Goal: Task Accomplishment & Management: Manage account settings

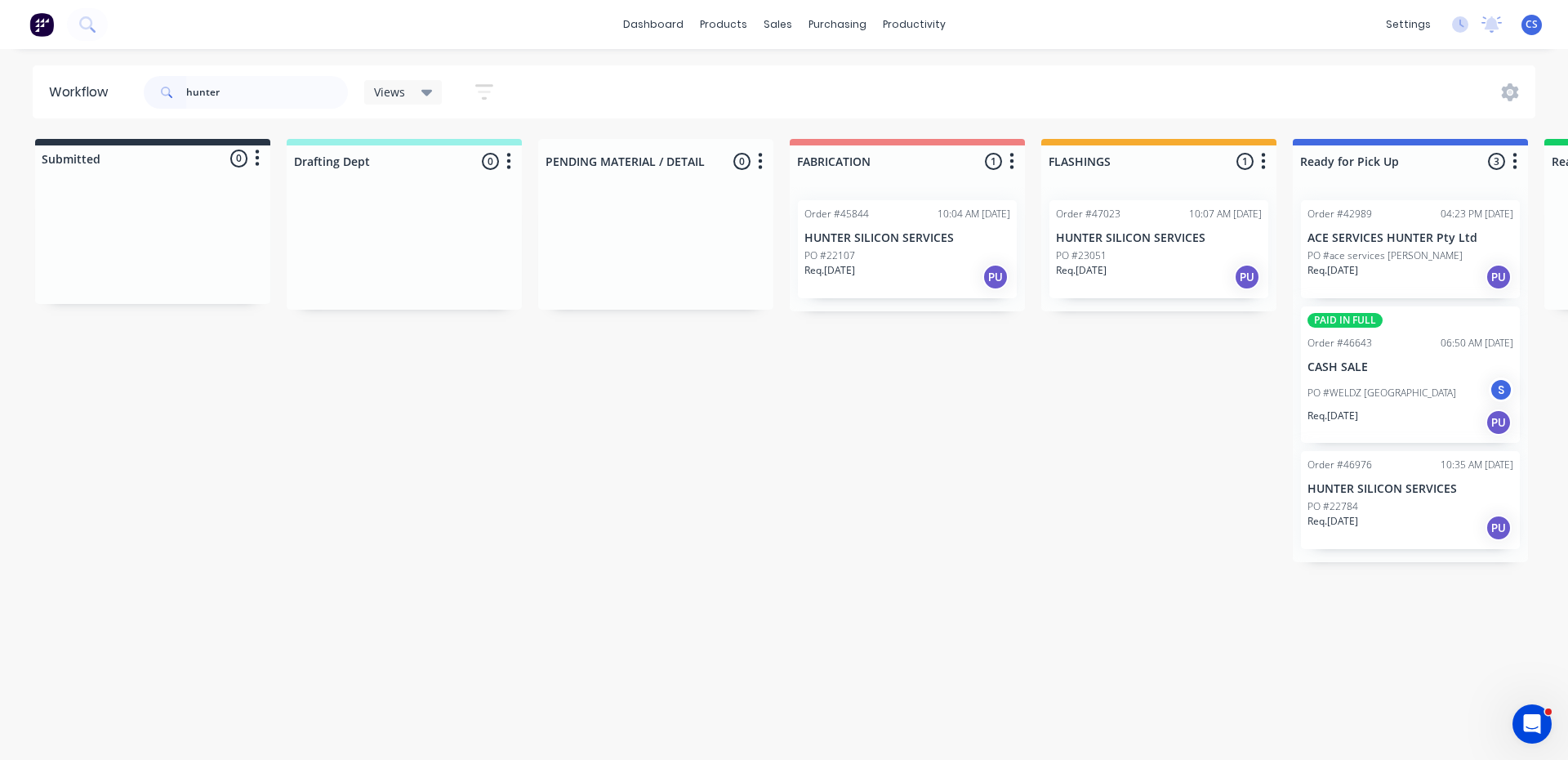
click at [1400, 526] on div "Req. [DATE] PU" at bounding box center [1411, 528] width 206 height 28
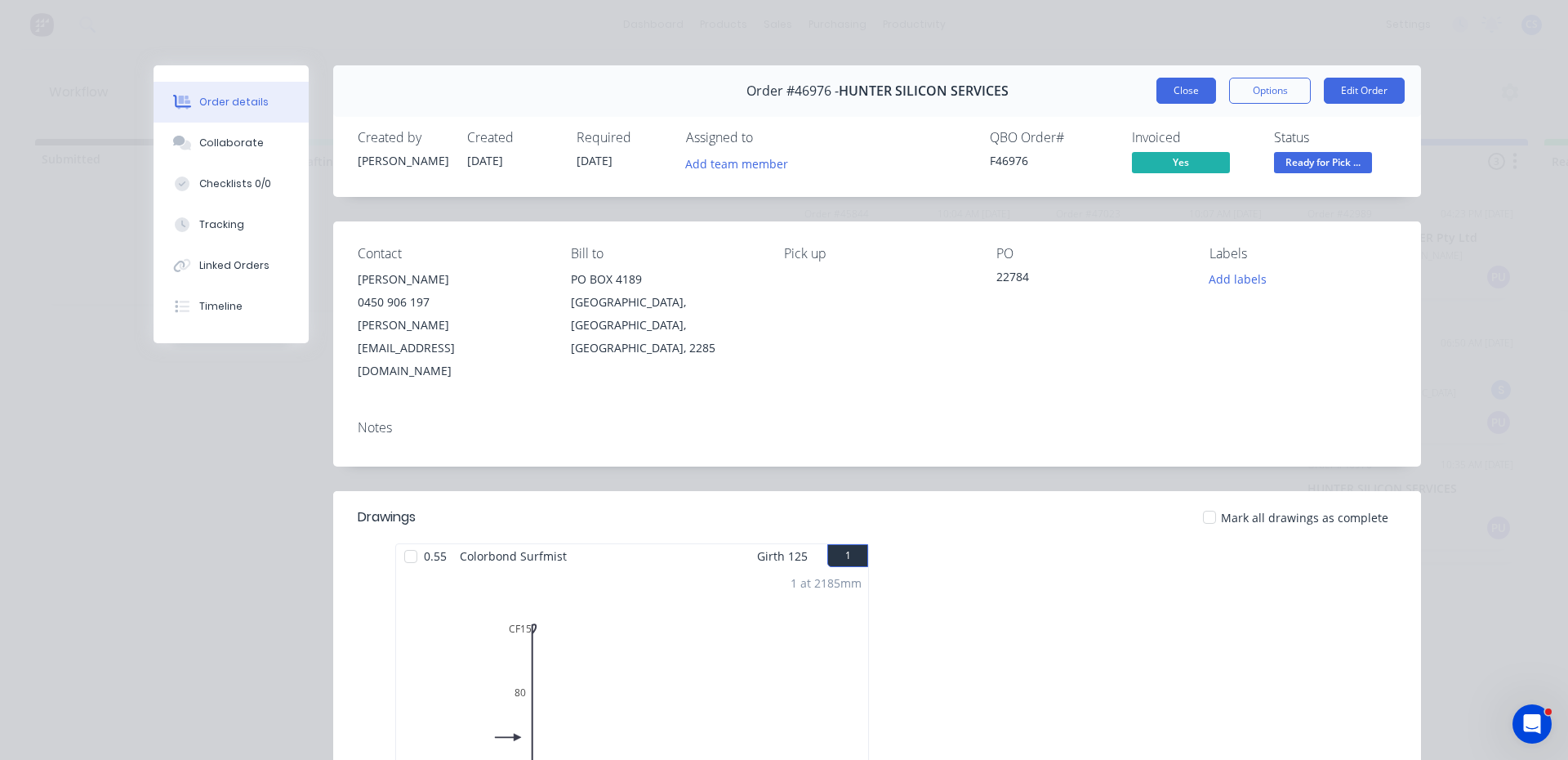
click at [1201, 85] on button "Close" at bounding box center [1187, 91] width 60 height 26
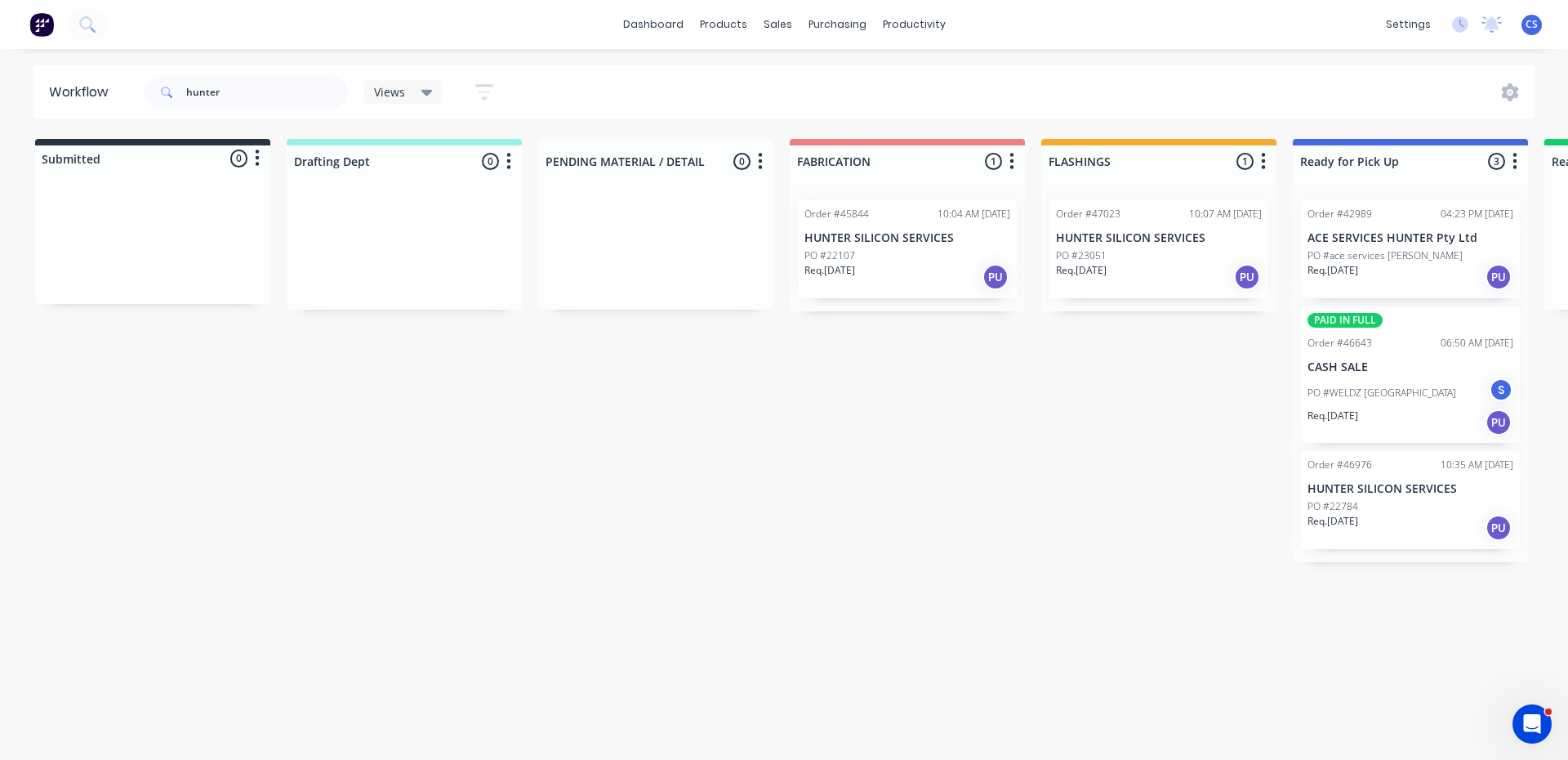
click at [1137, 233] on p "HUNTER SILICON SERVICES" at bounding box center [1159, 238] width 206 height 14
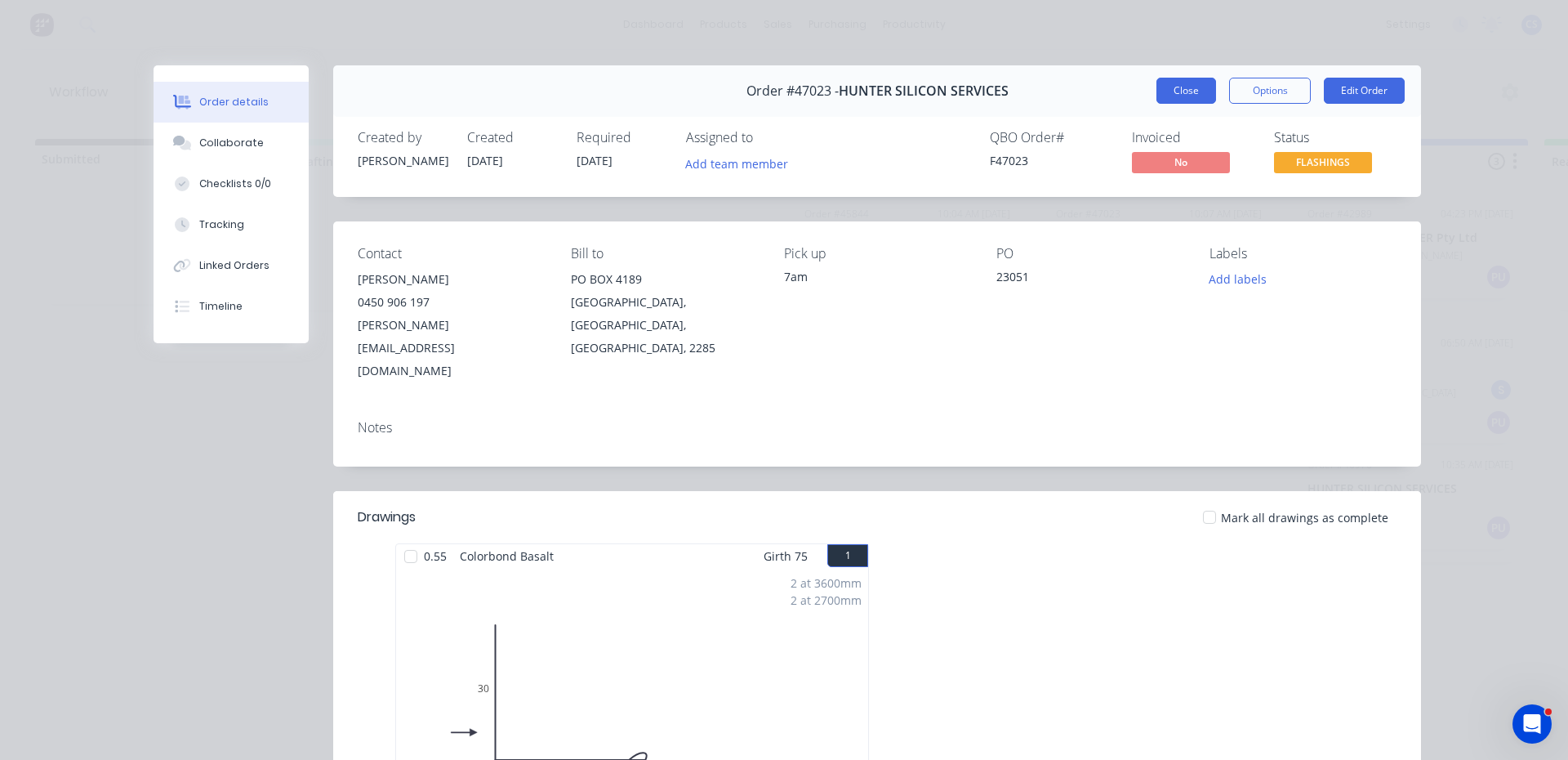
click at [1175, 94] on button "Close" at bounding box center [1187, 91] width 60 height 26
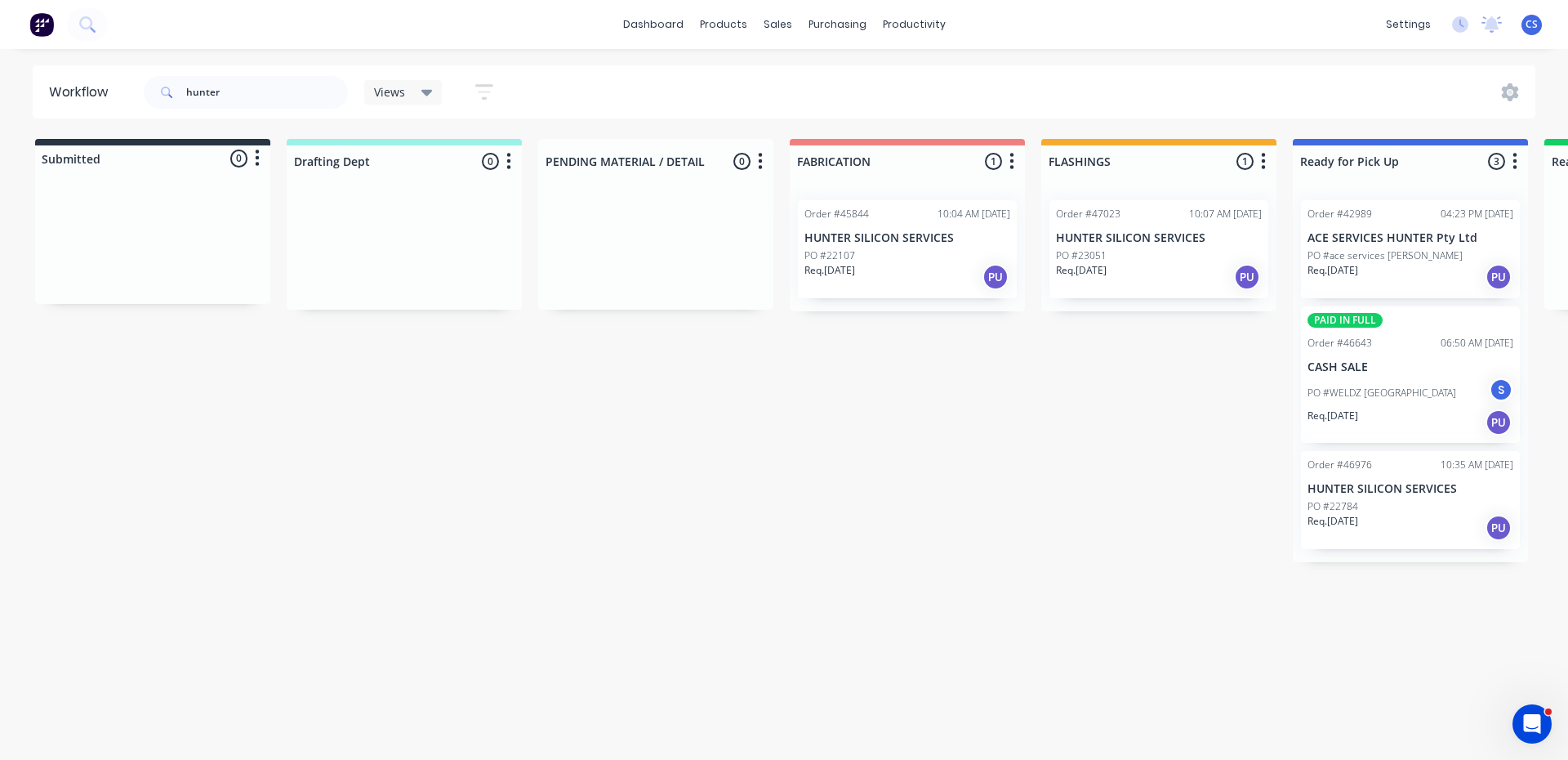
click at [1366, 512] on div "Order #46976 10:35 AM [DATE] HUNTER SILICON SERVICES PO #22784 Req. [DATE] PU" at bounding box center [1411, 499] width 219 height 98
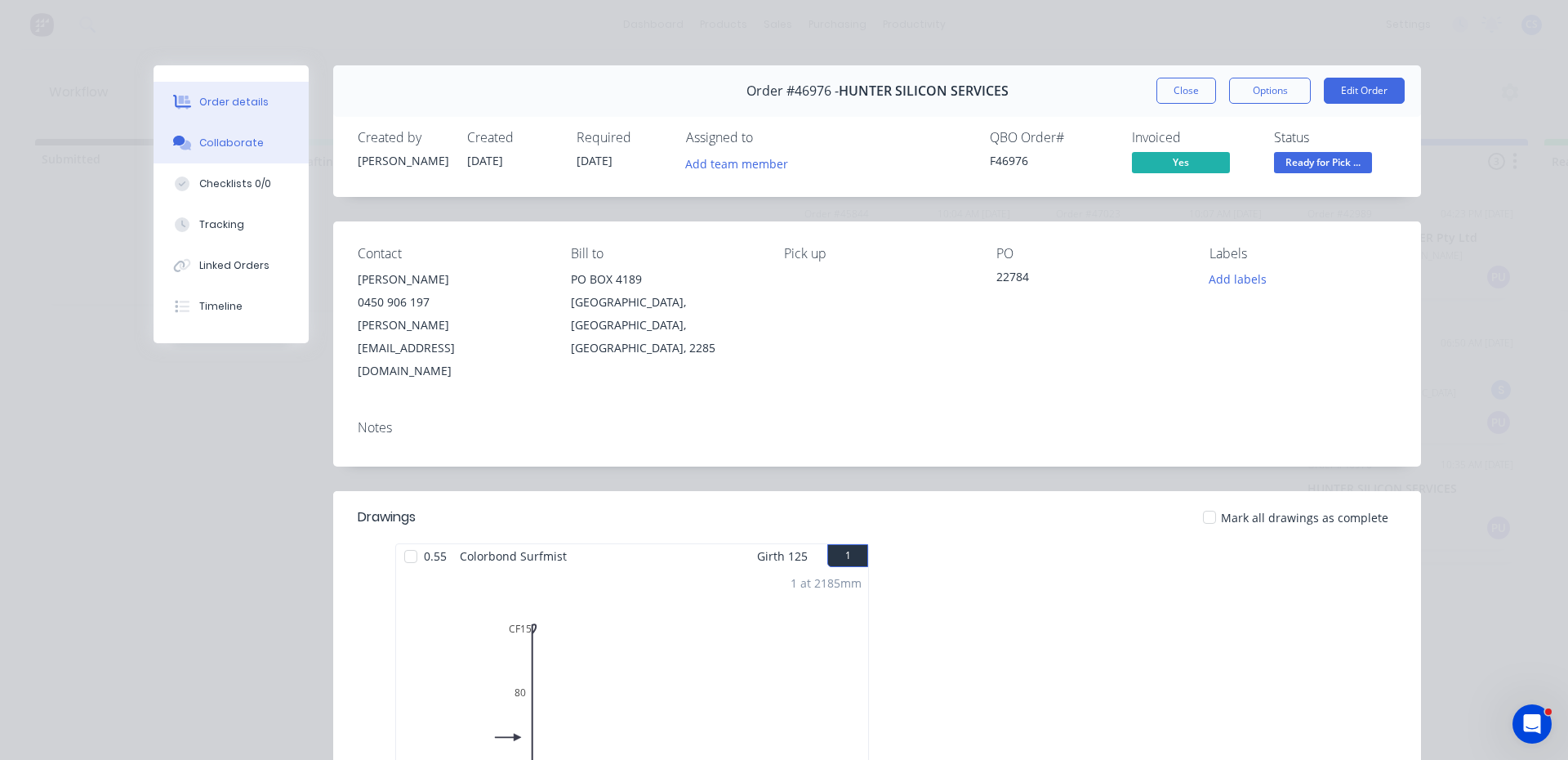
click at [244, 152] on button "Collaborate" at bounding box center [231, 143] width 156 height 41
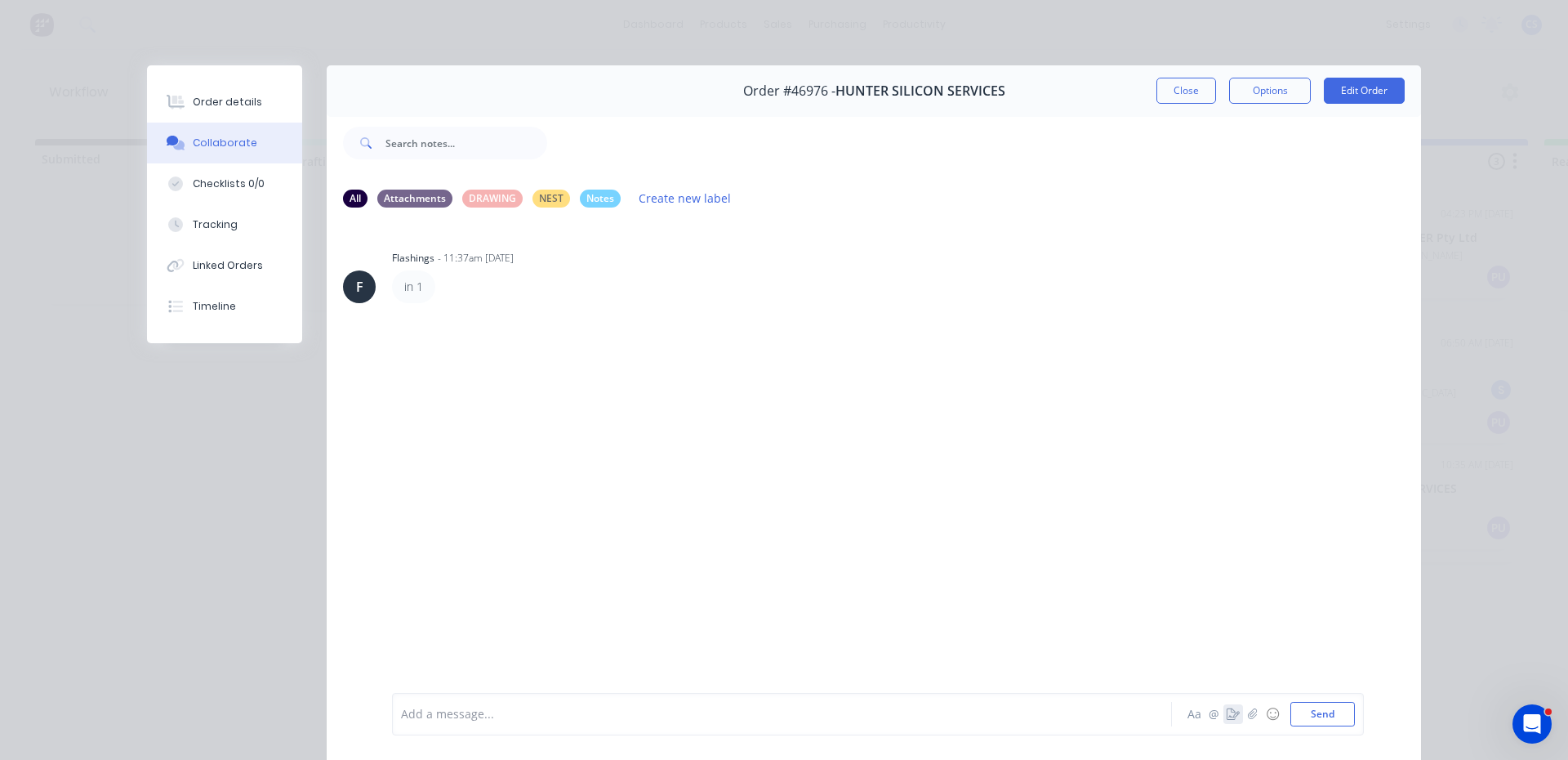
click at [1227, 714] on icon "button" at bounding box center [1233, 714] width 13 height 11
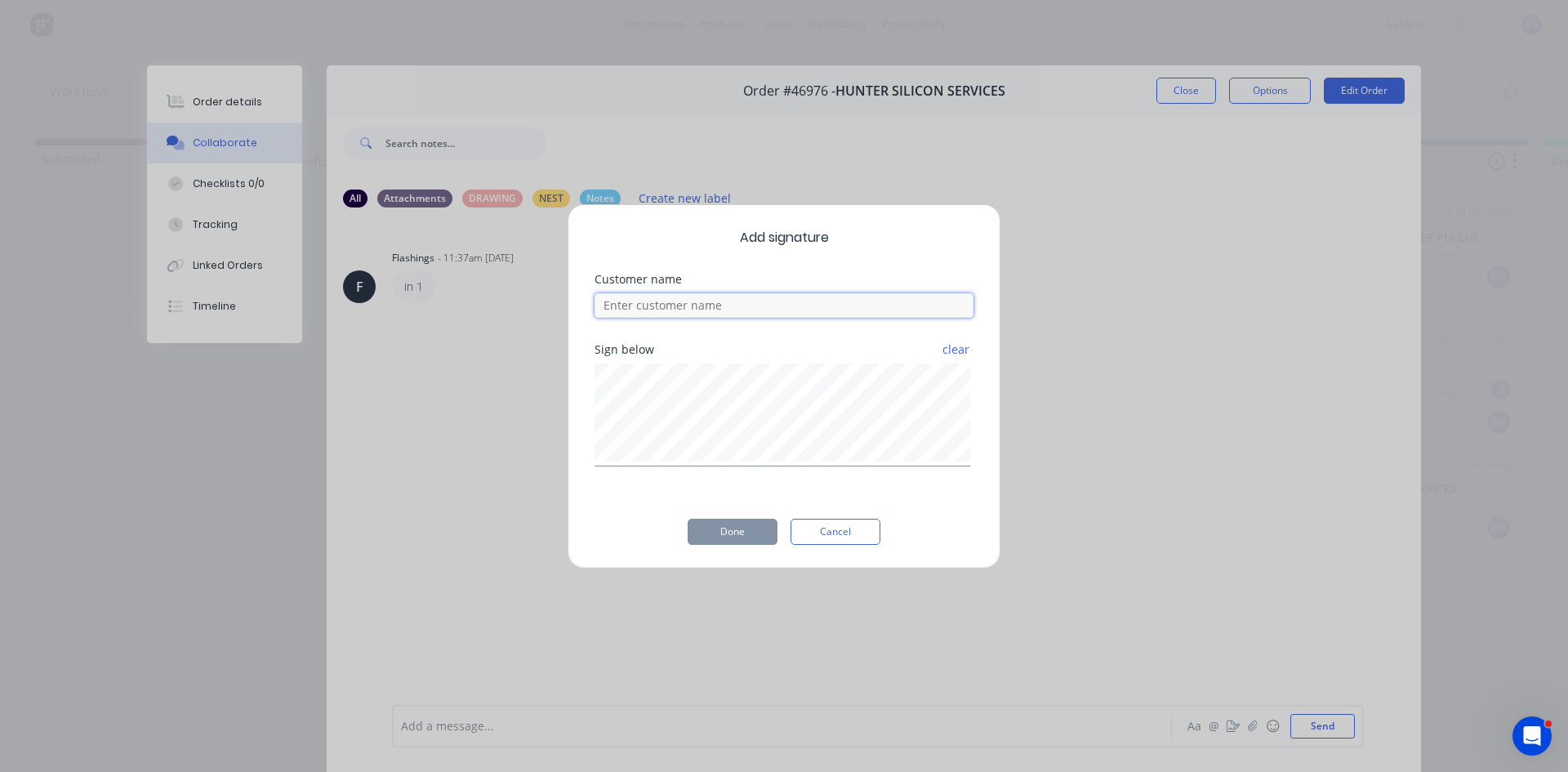
click at [754, 310] on input at bounding box center [784, 305] width 379 height 24
type input "mal"
click at [726, 541] on button "Done" at bounding box center [733, 531] width 90 height 26
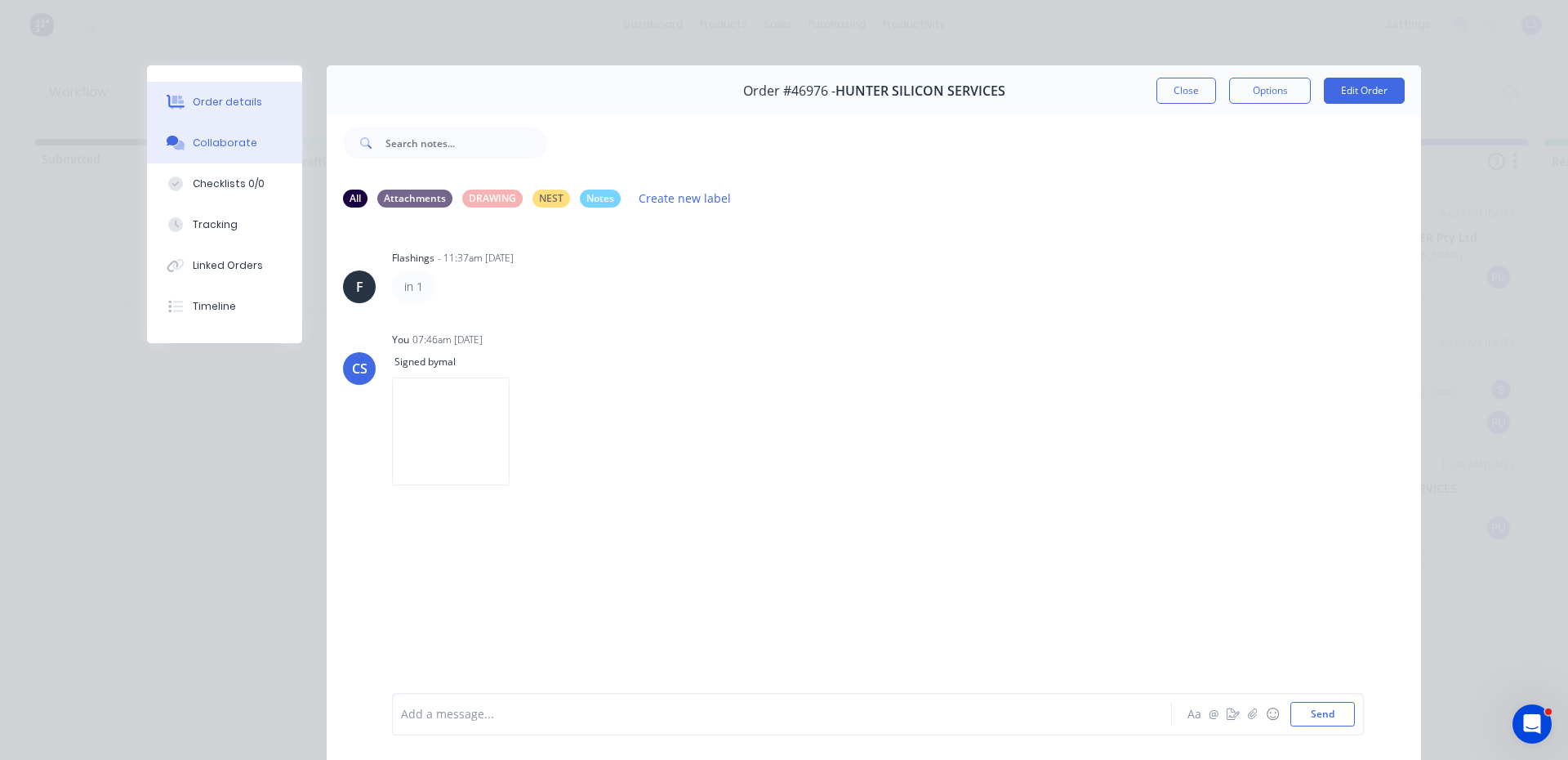
click at [242, 113] on button "Order details" at bounding box center [225, 102] width 156 height 41
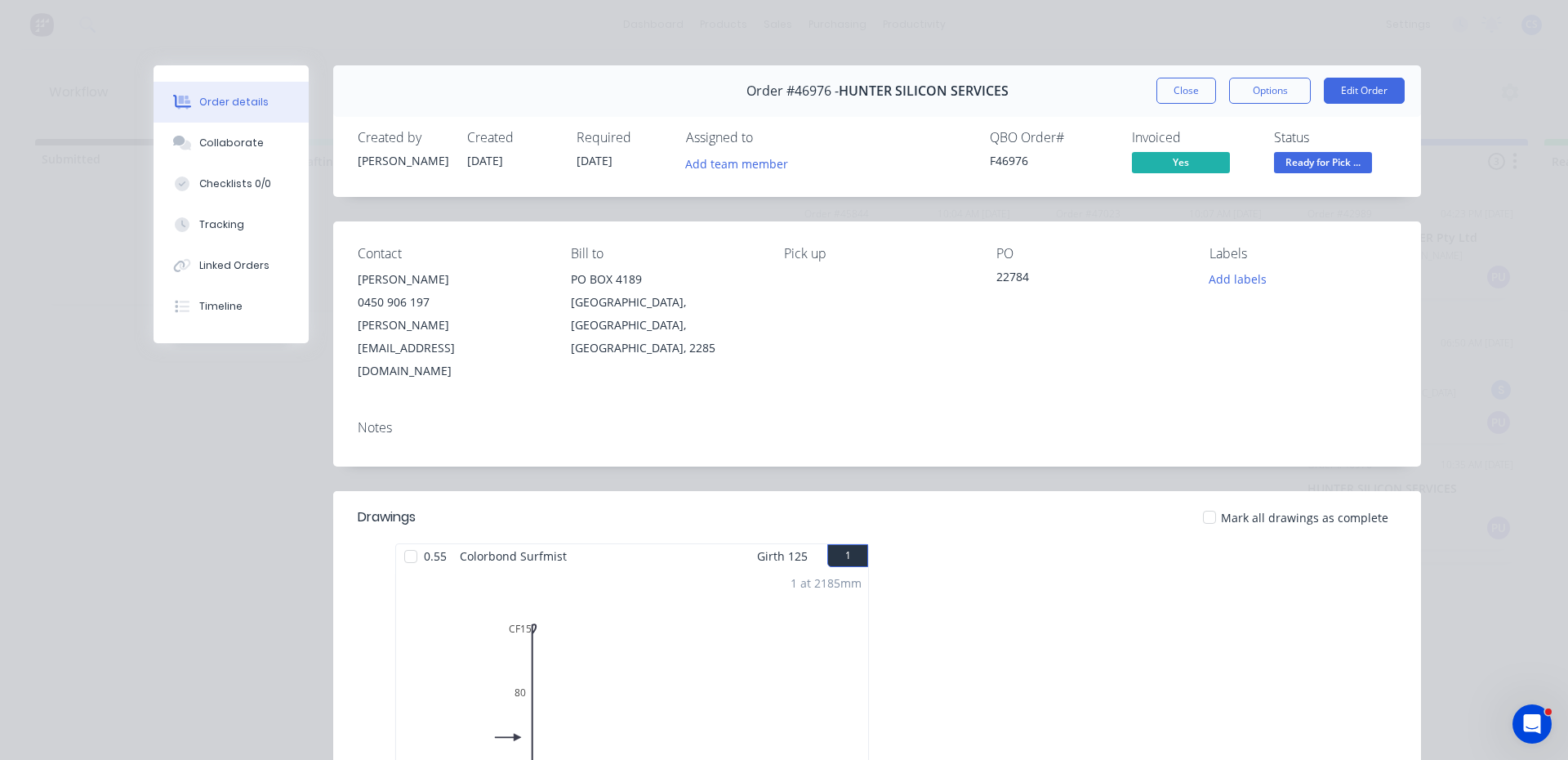
click at [1337, 157] on span "Ready for Pick ..." at bounding box center [1323, 162] width 98 height 21
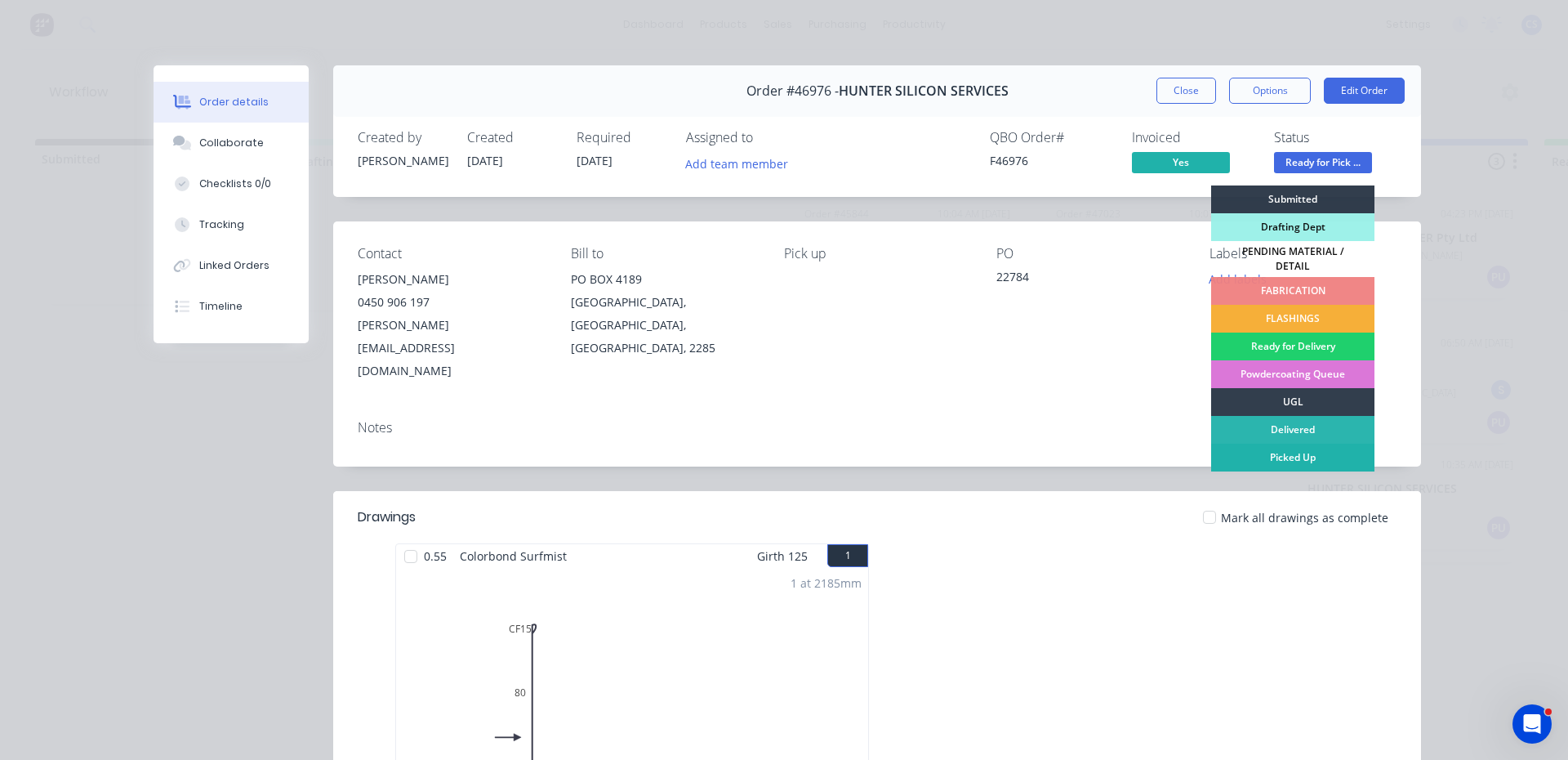
click at [1331, 451] on div "Picked Up" at bounding box center [1293, 457] width 163 height 28
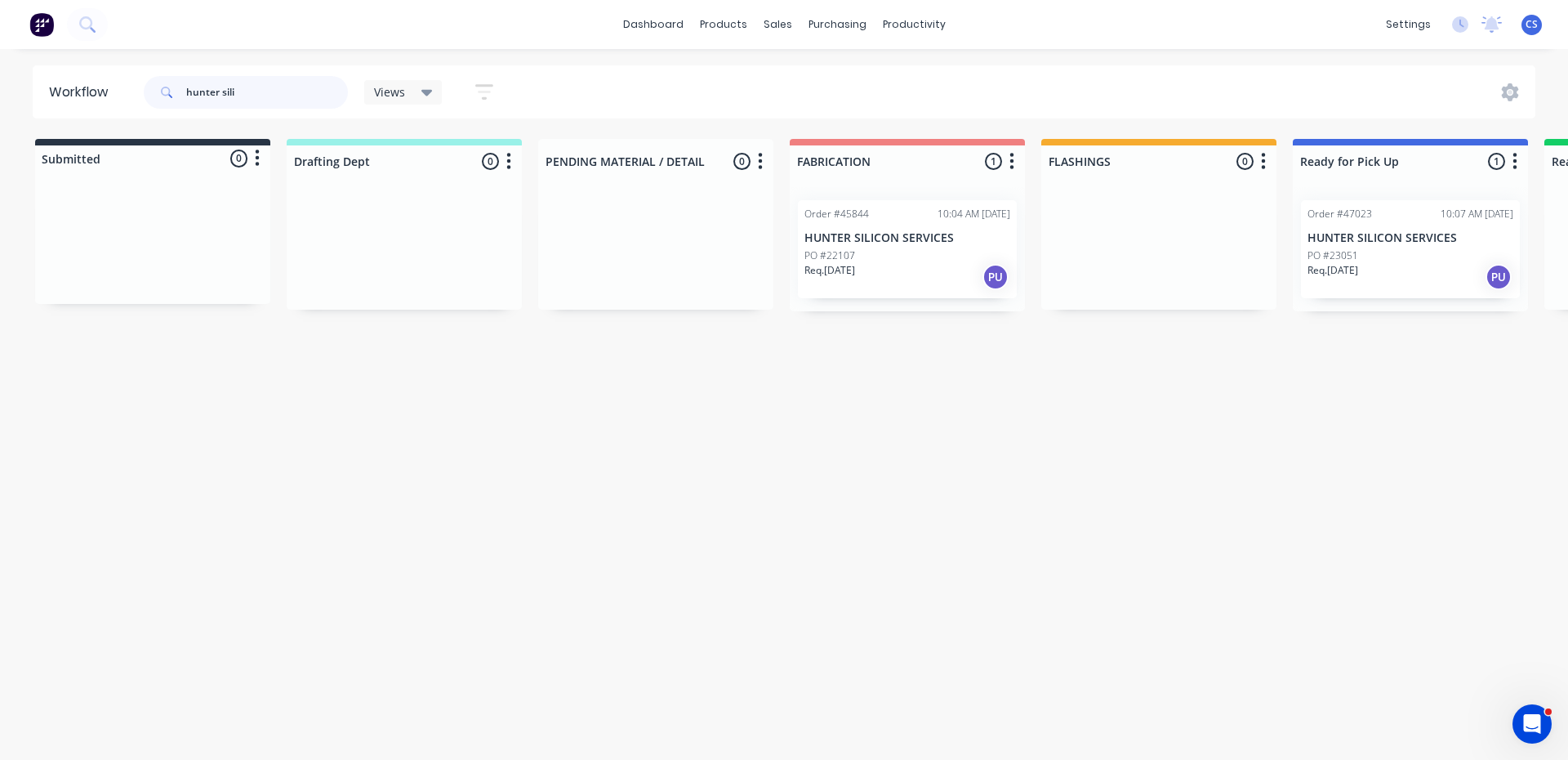
type input "hunter sili"
click at [1422, 261] on div "PO #23051" at bounding box center [1411, 256] width 206 height 15
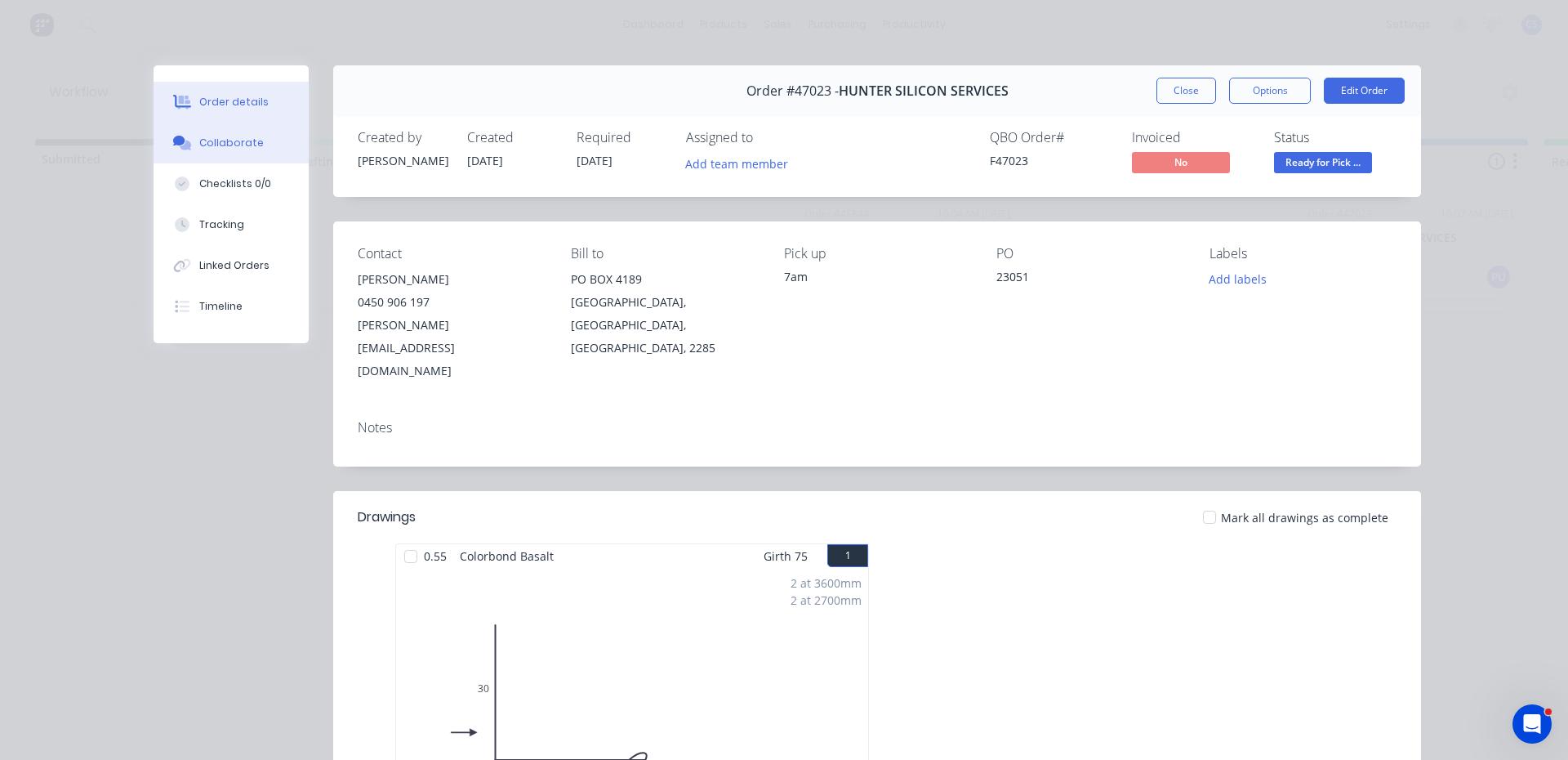
click at [235, 162] on div "Order details Collaborate Checklists 0/0 Tracking Linked Orders Timeline" at bounding box center [231, 204] width 156 height 277
click at [242, 149] on div "Collaborate" at bounding box center [231, 143] width 65 height 15
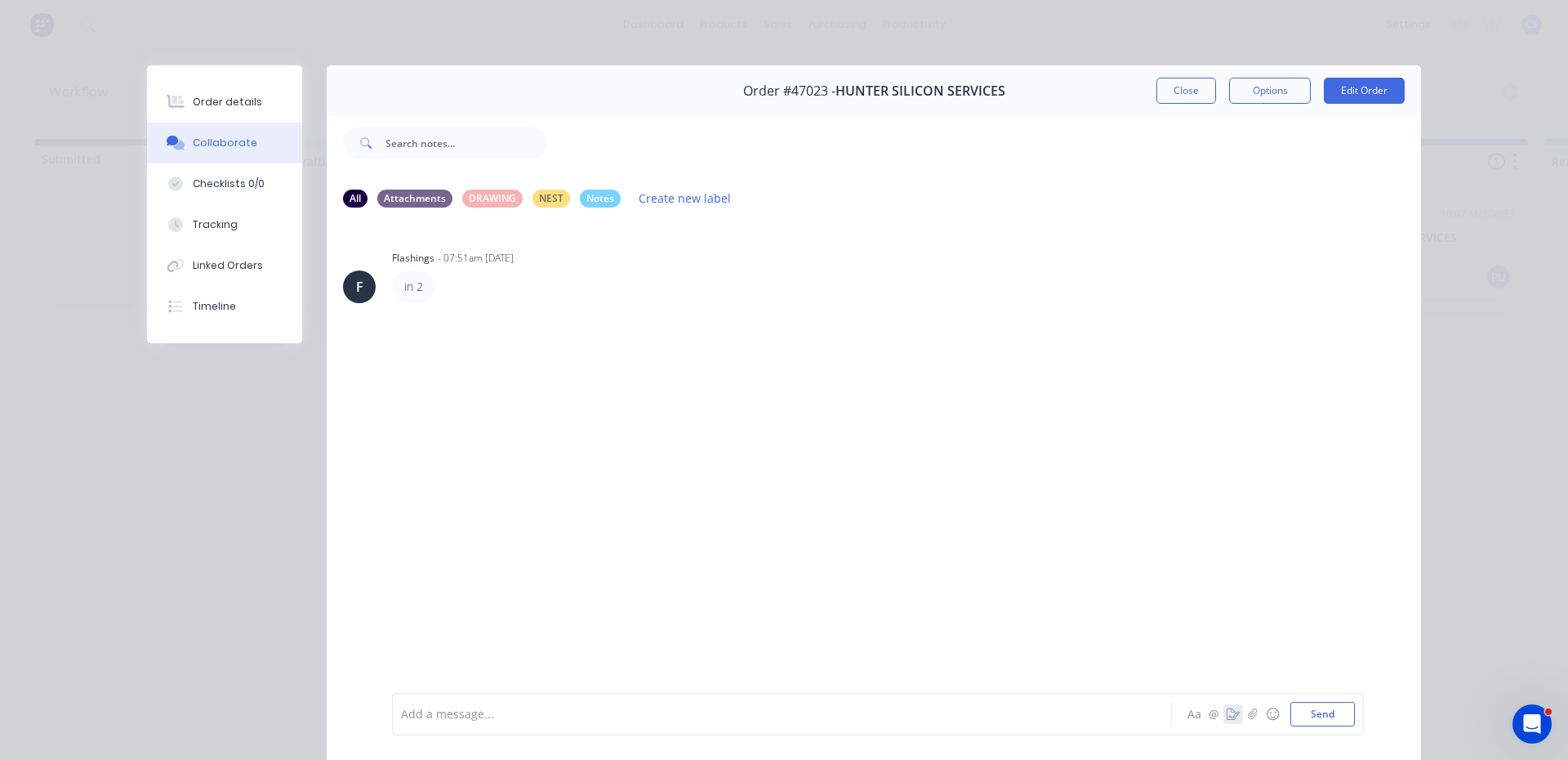
click at [1230, 718] on icon "button" at bounding box center [1233, 714] width 13 height 11
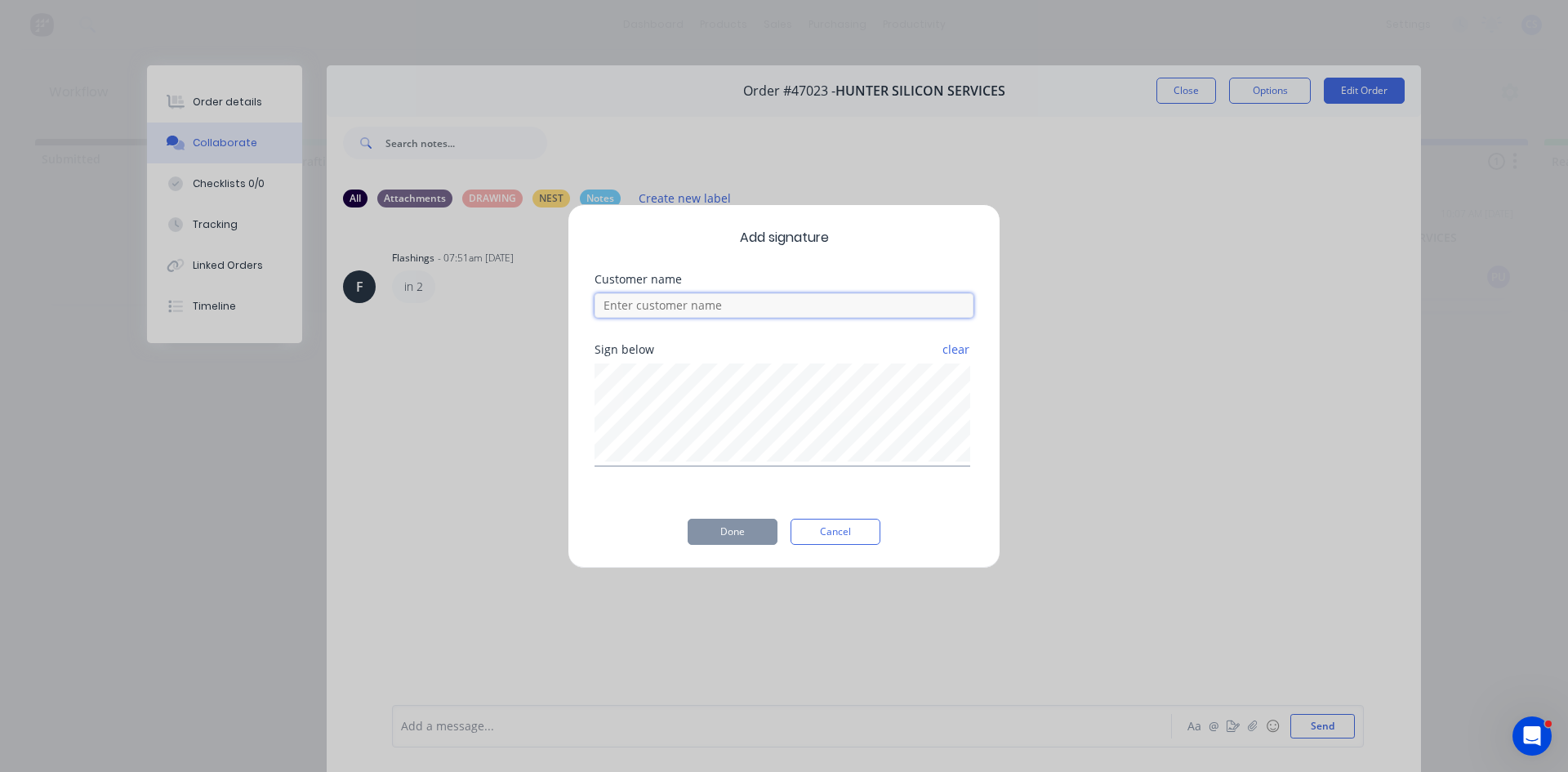
click at [693, 304] on input at bounding box center [784, 305] width 379 height 24
type input "mal"
click at [732, 532] on button "Done" at bounding box center [733, 531] width 90 height 26
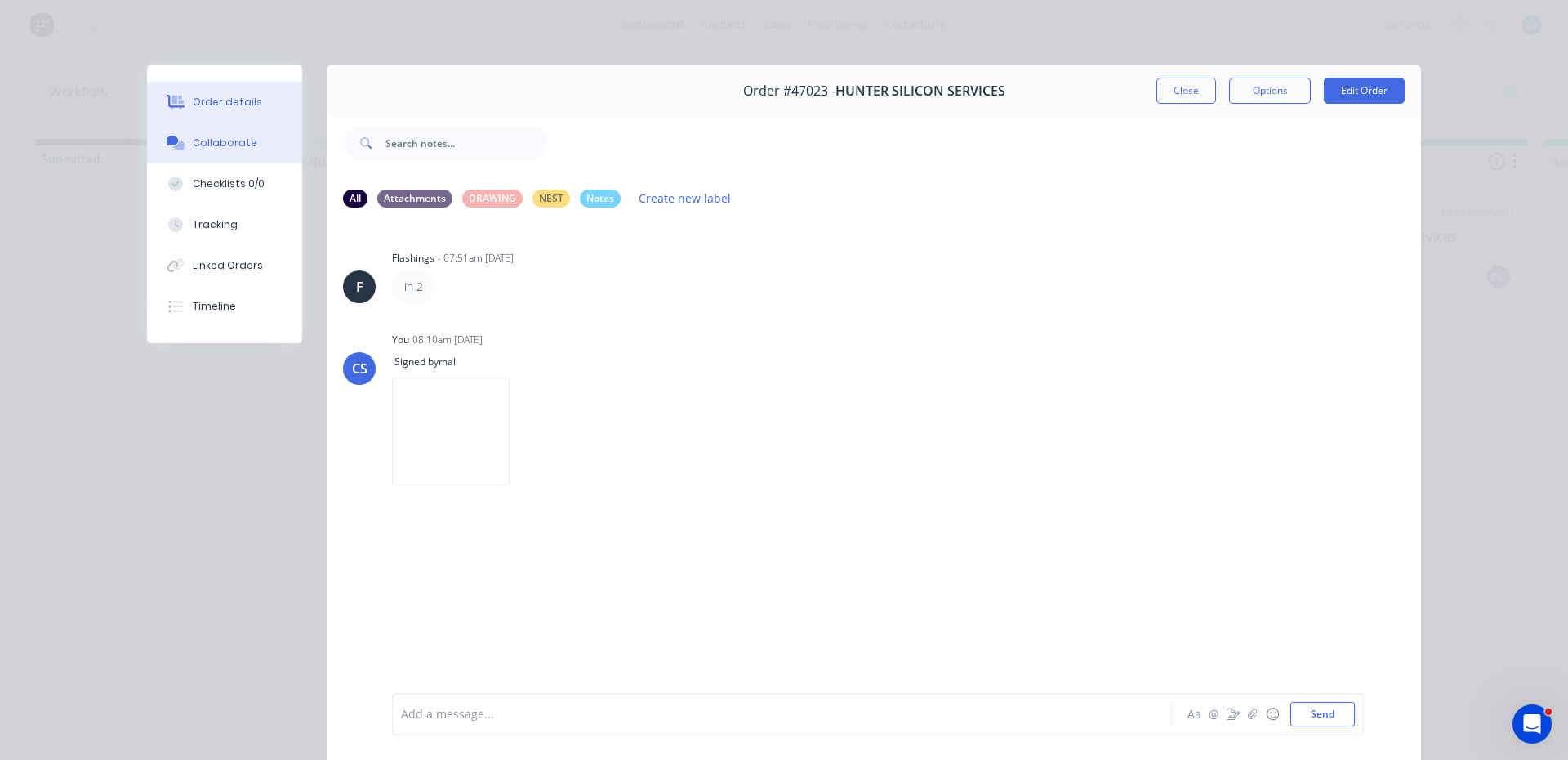
click at [196, 98] on div "Order details" at bounding box center [228, 102] width 69 height 15
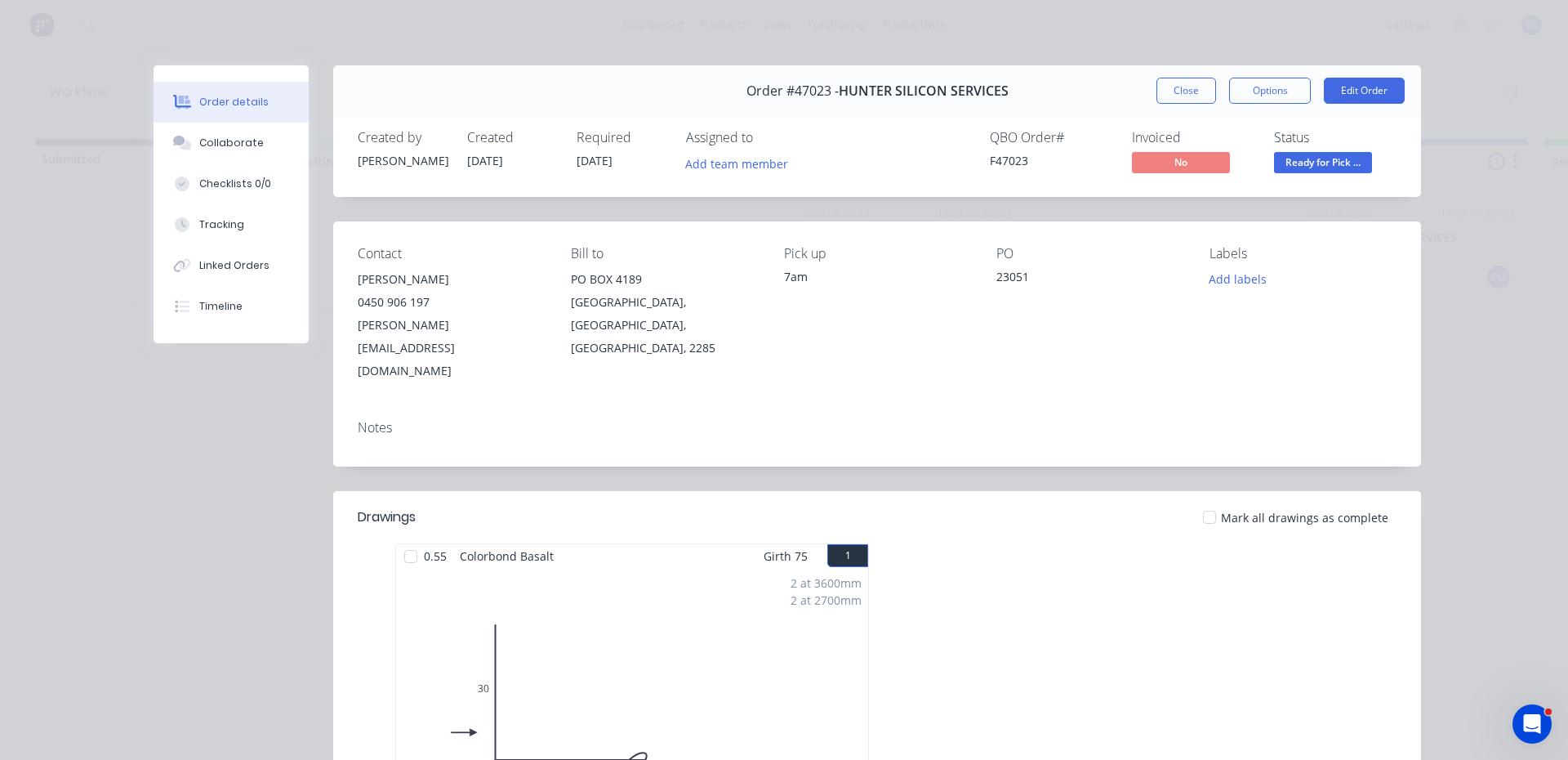
click at [1311, 165] on span "Ready for Pick ..." at bounding box center [1323, 162] width 98 height 21
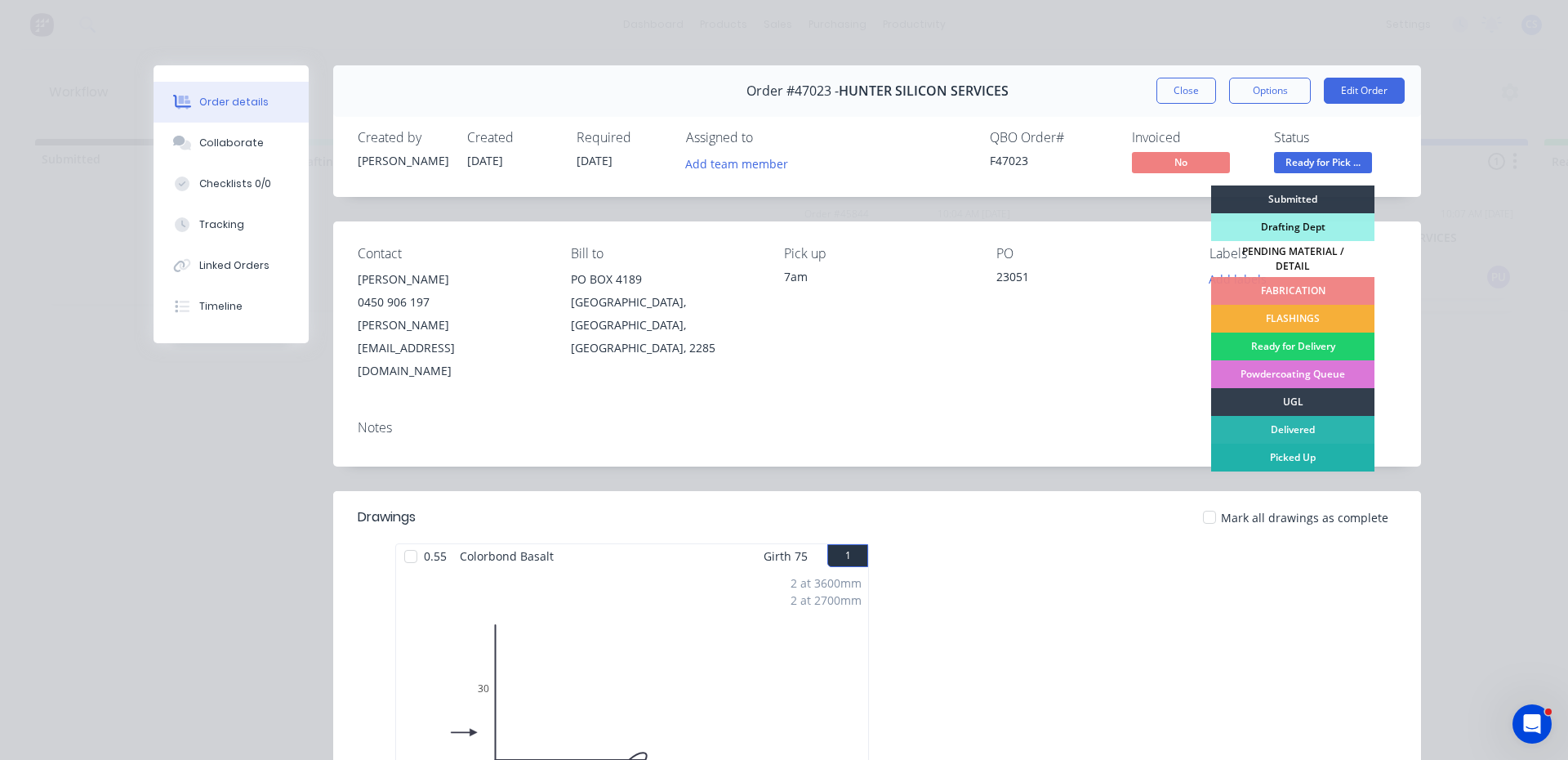
click at [1303, 450] on div "Picked Up" at bounding box center [1293, 457] width 163 height 28
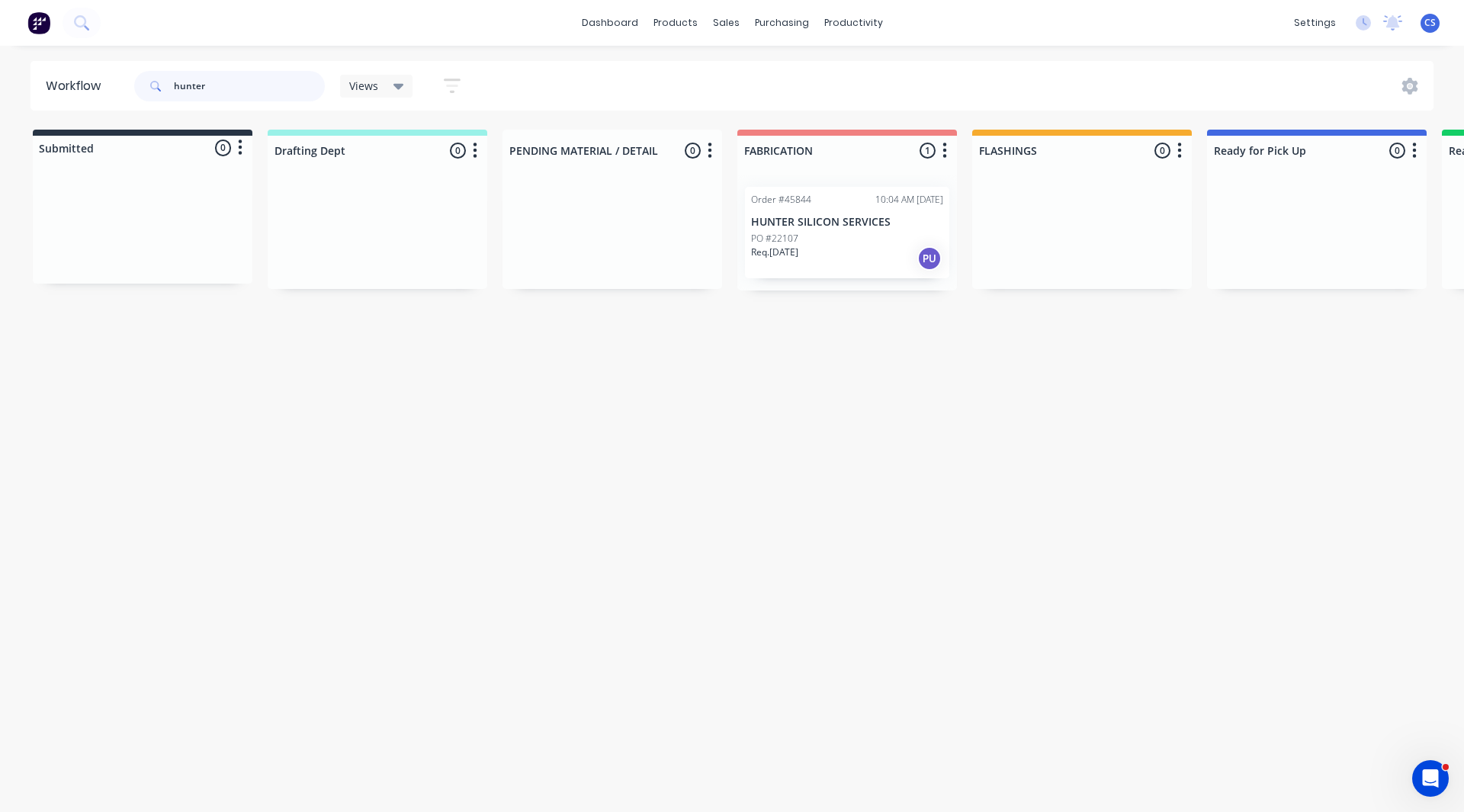
click at [260, 92] on input "hunter" at bounding box center [249, 86] width 151 height 31
click at [288, 94] on input "hunter" at bounding box center [249, 86] width 151 height 31
type input "h"
type input "46892"
click at [1336, 234] on div "PO #9269" at bounding box center [1317, 239] width 193 height 14
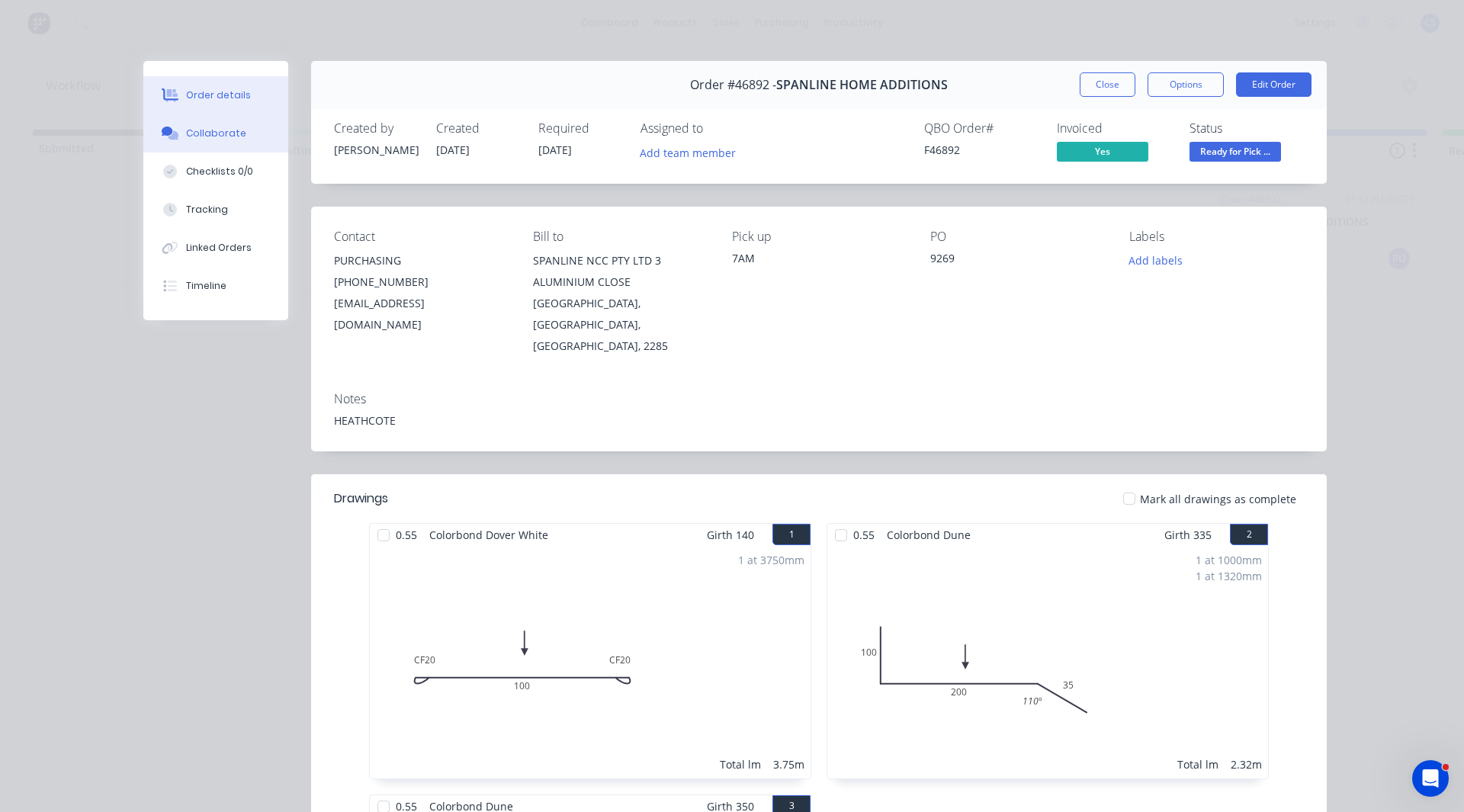
click at [192, 144] on button "Collaborate" at bounding box center [216, 134] width 145 height 38
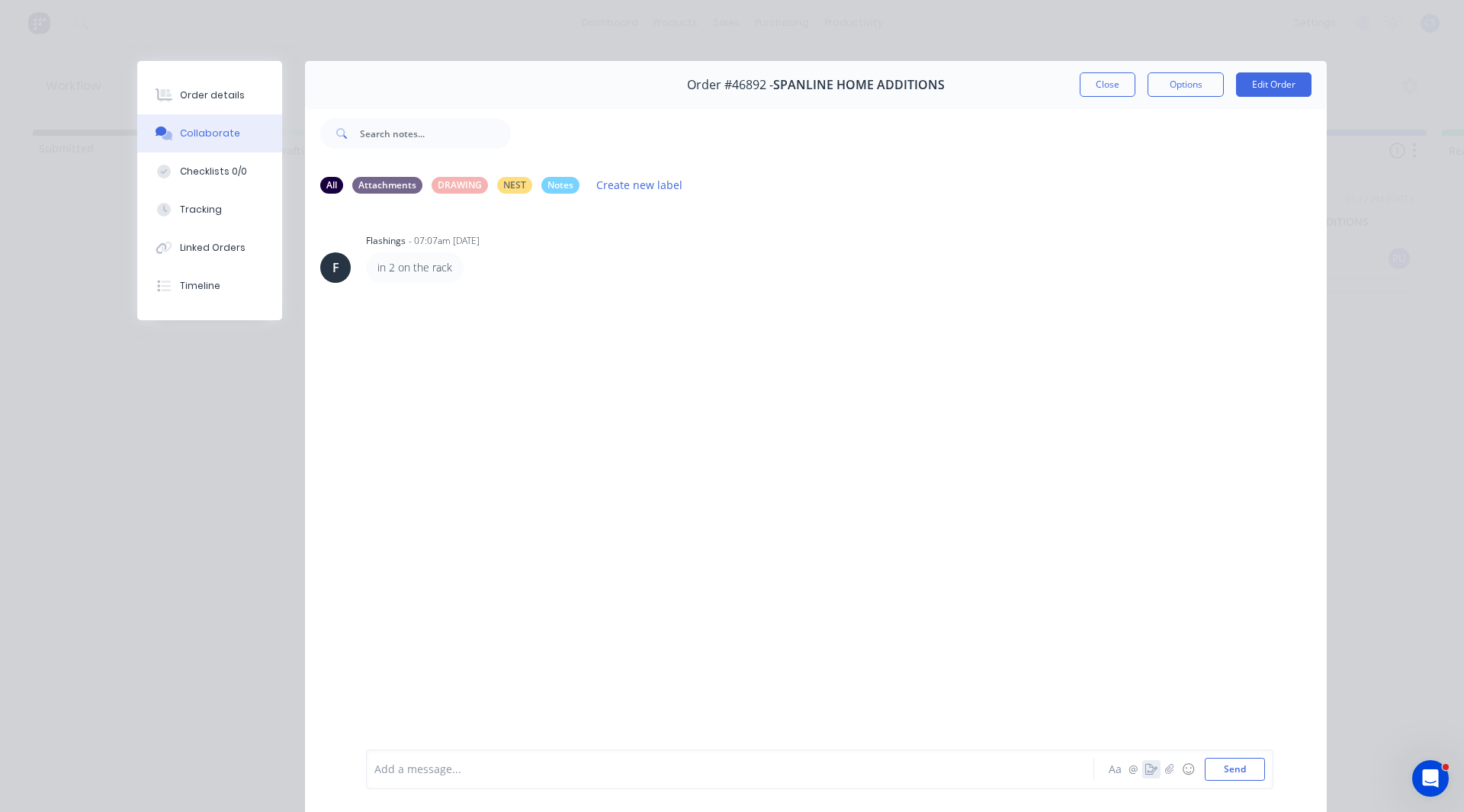
click at [1152, 709] on icon "button" at bounding box center [1152, 769] width 12 height 10
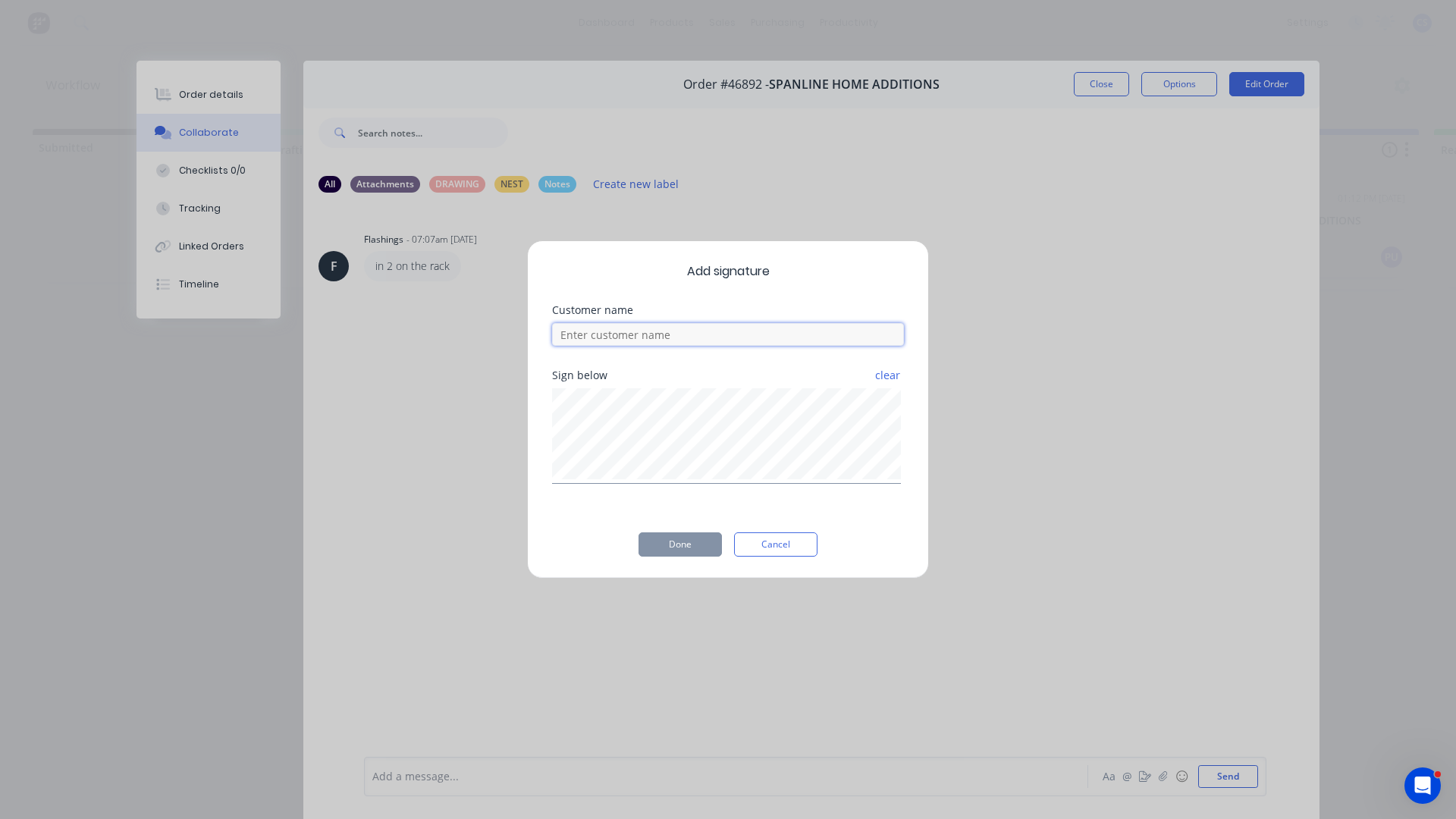
click at [623, 343] on input at bounding box center [728, 334] width 352 height 23
type input "[PERSON_NAME]"
click at [676, 534] on button "Done" at bounding box center [681, 545] width 84 height 24
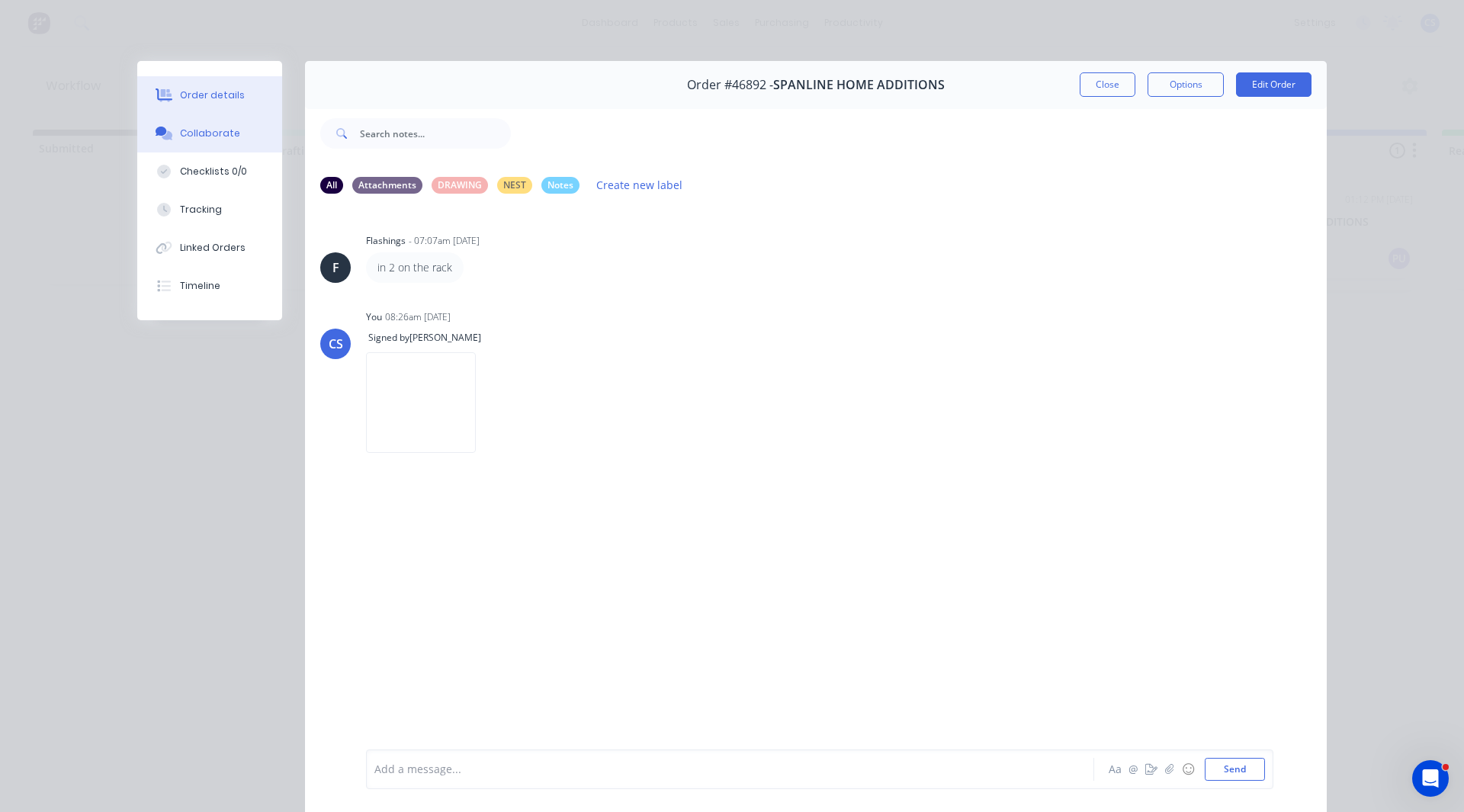
click at [191, 85] on button "Order details" at bounding box center [210, 95] width 145 height 38
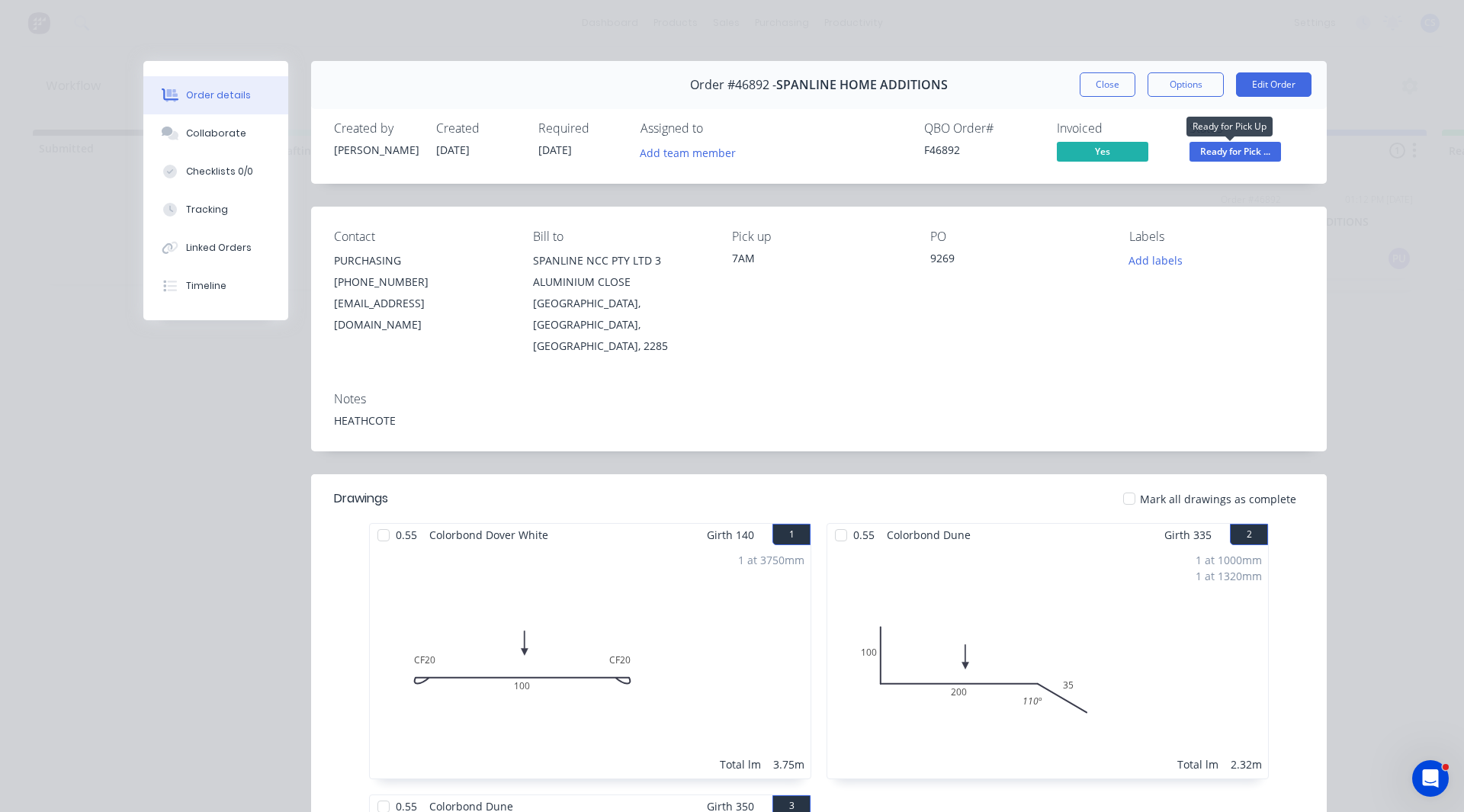
click at [1214, 158] on span "Ready for Pick ..." at bounding box center [1236, 151] width 92 height 19
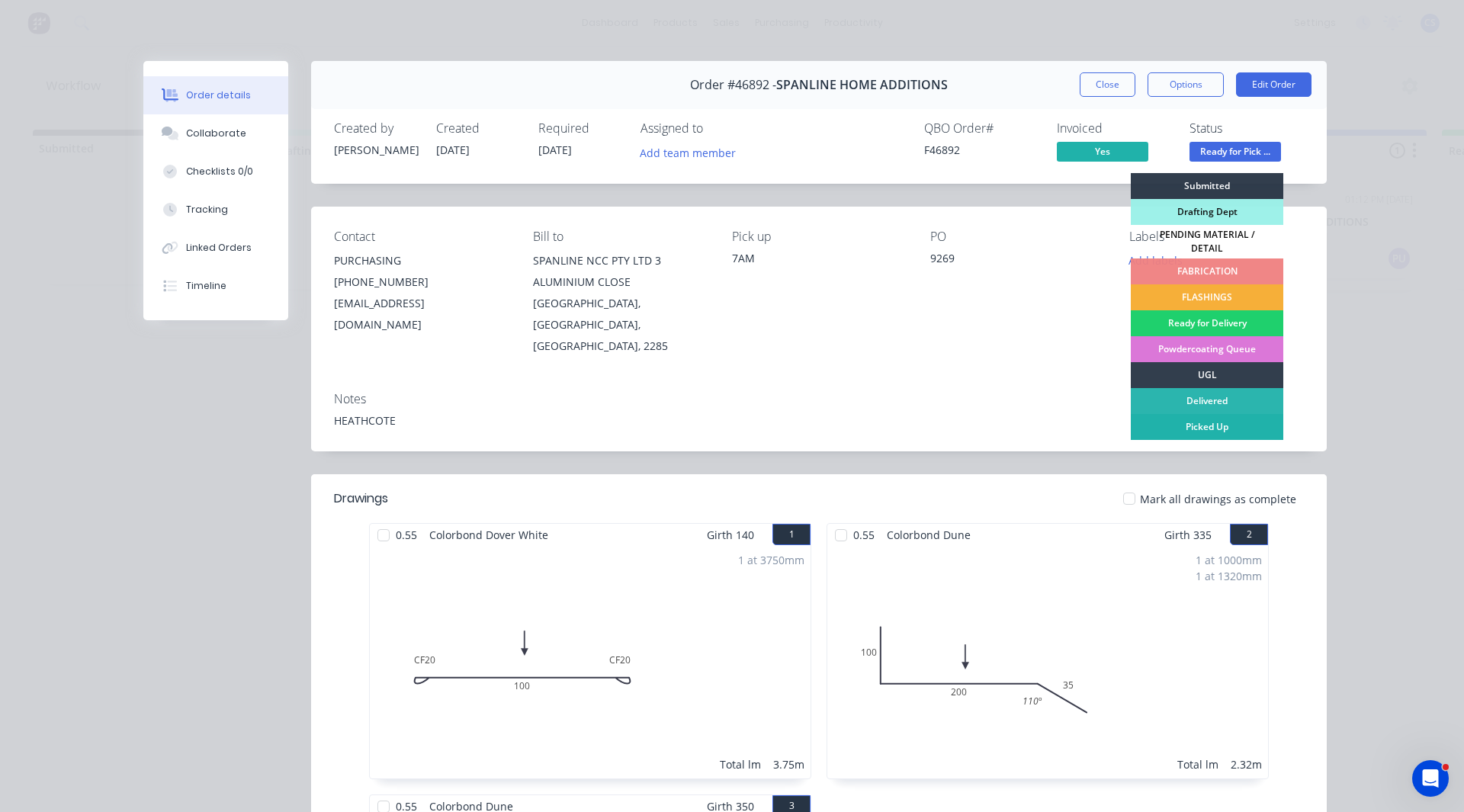
click at [1215, 418] on div "Picked Up" at bounding box center [1208, 427] width 152 height 26
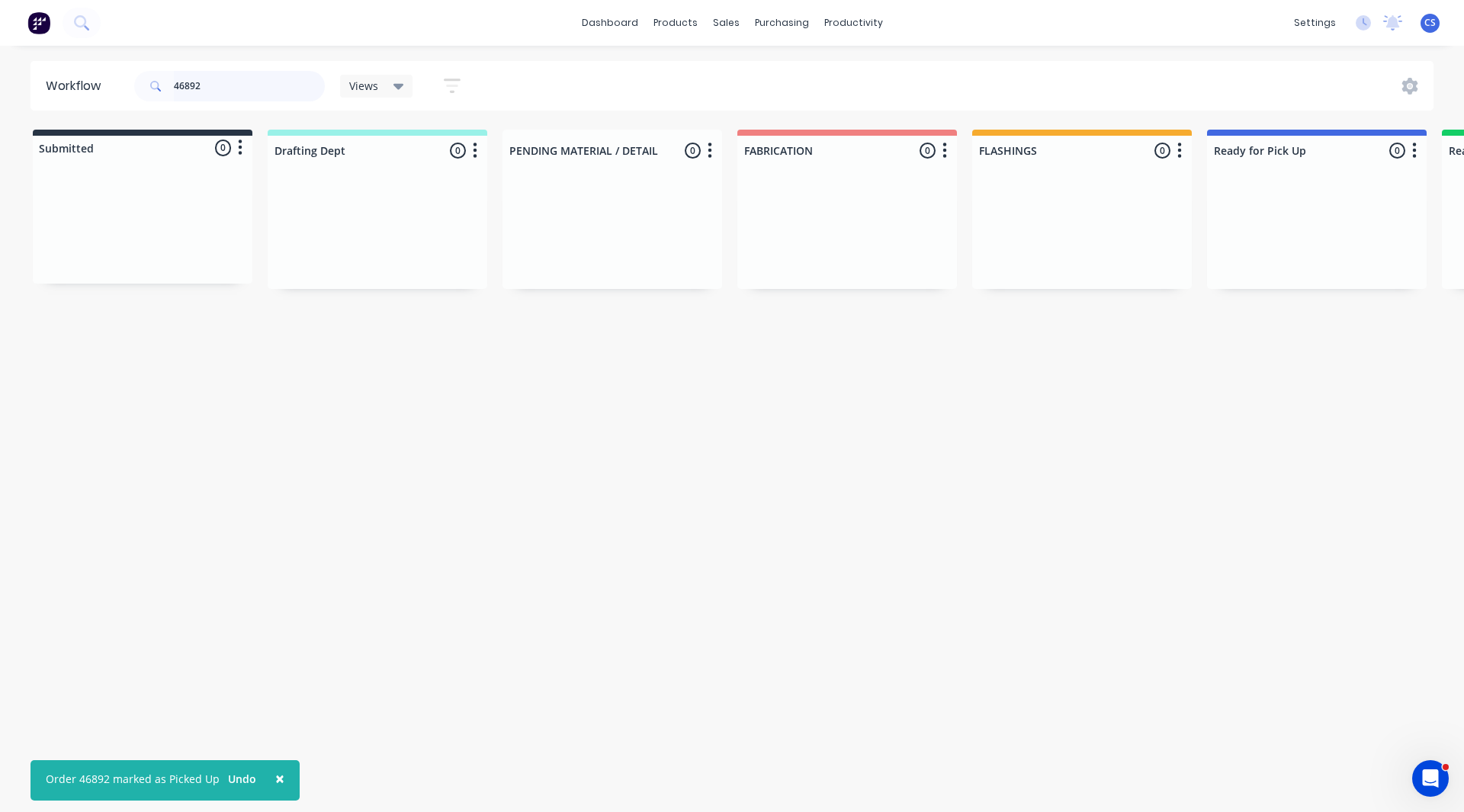
drag, startPoint x: 207, startPoint y: 88, endPoint x: 148, endPoint y: 59, distance: 65.7
click at [155, 71] on div "46892" at bounding box center [229, 86] width 191 height 31
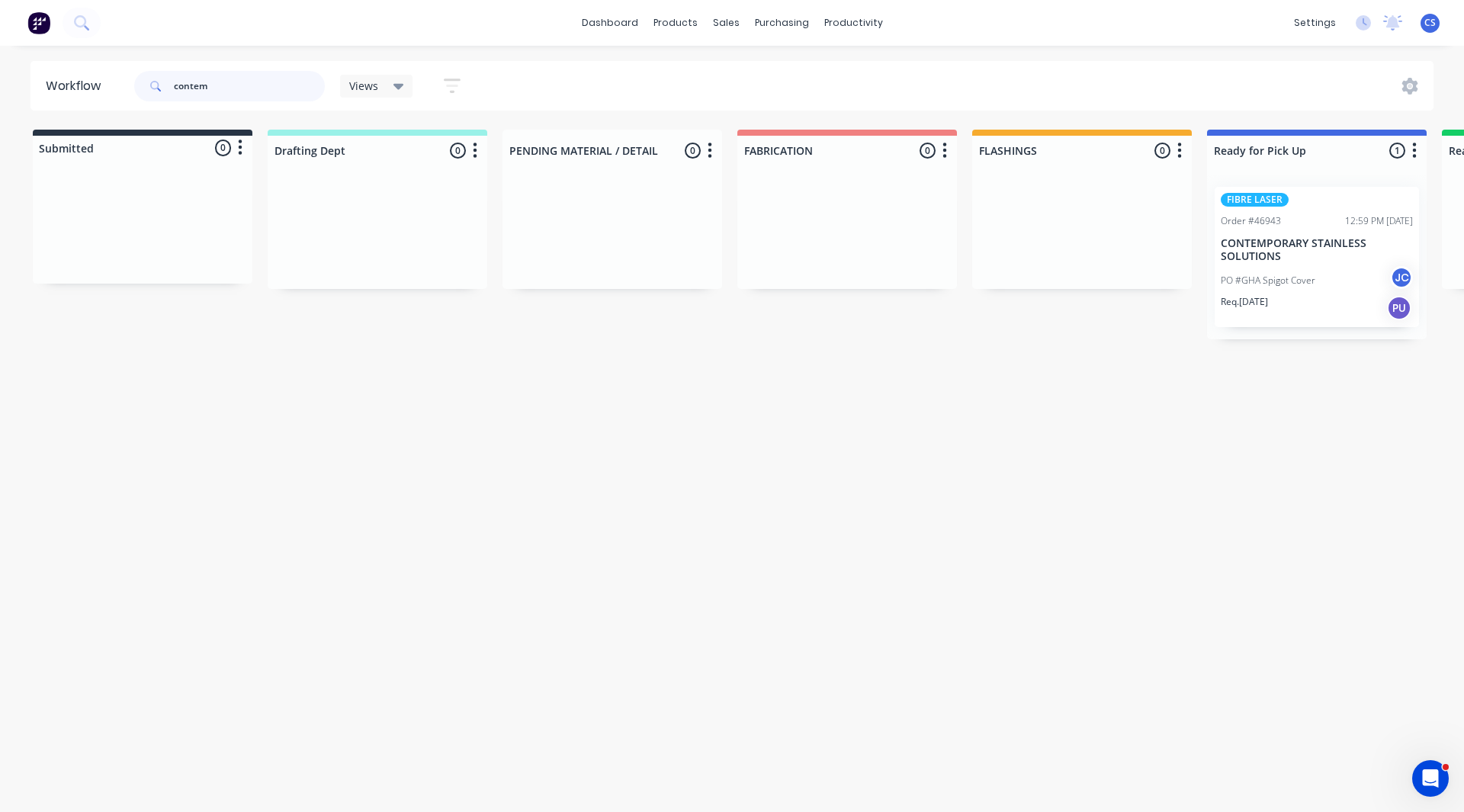
type input "contem"
click at [1324, 270] on div "PO #GHA Spigot Cover JC" at bounding box center [1317, 280] width 193 height 29
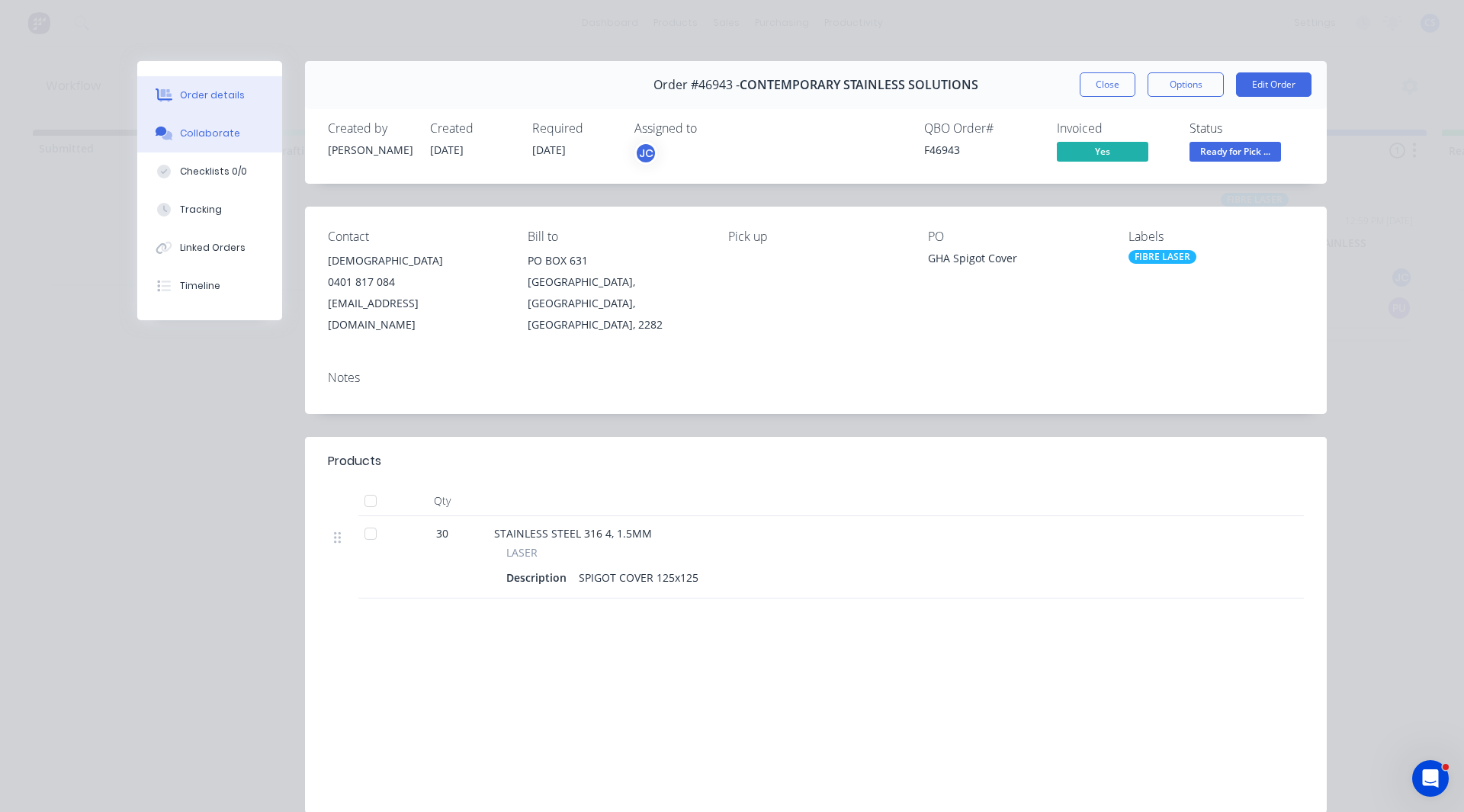
click at [211, 136] on div "Collaborate" at bounding box center [210, 134] width 60 height 14
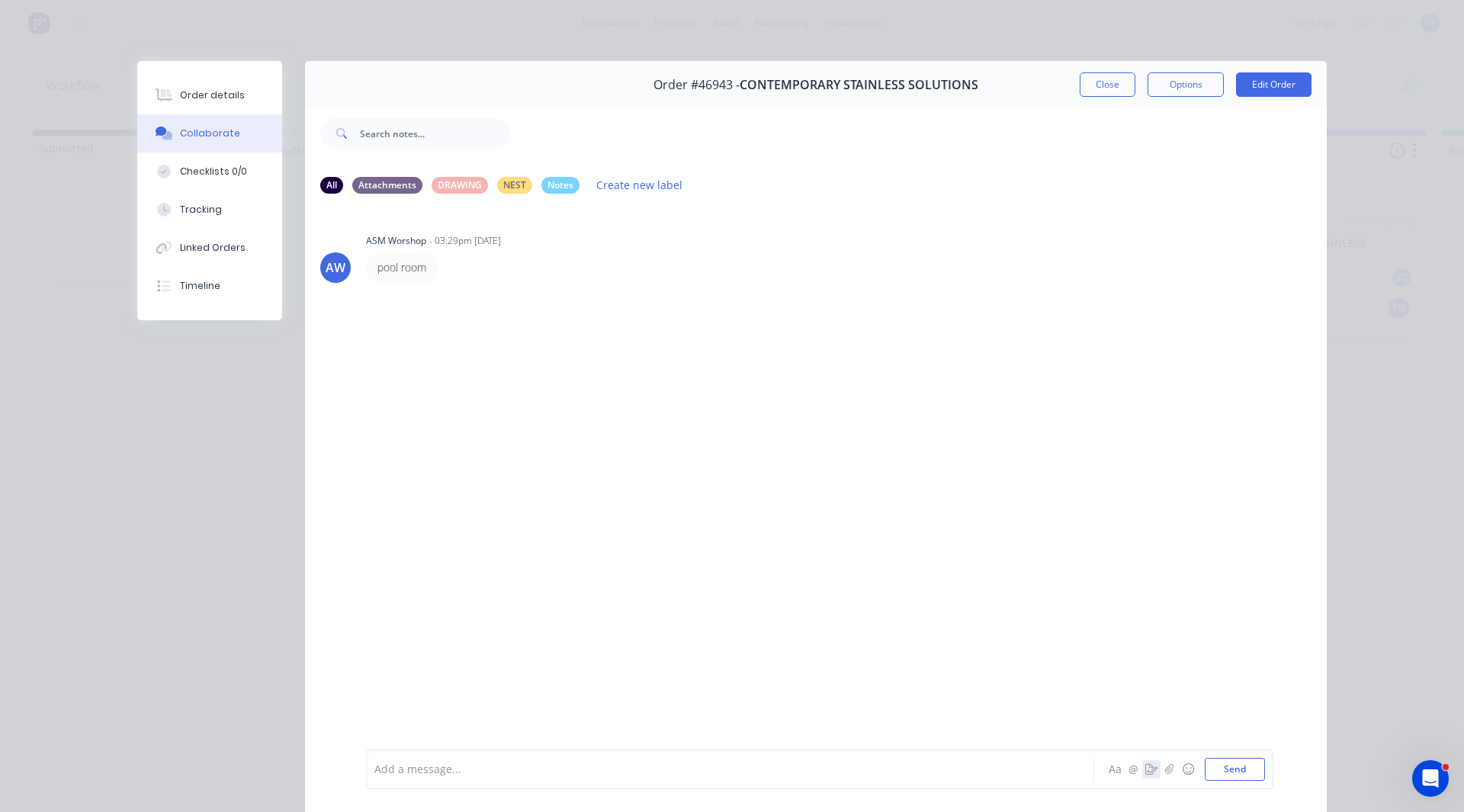
click at [1145, 709] on button "button" at bounding box center [1152, 769] width 18 height 18
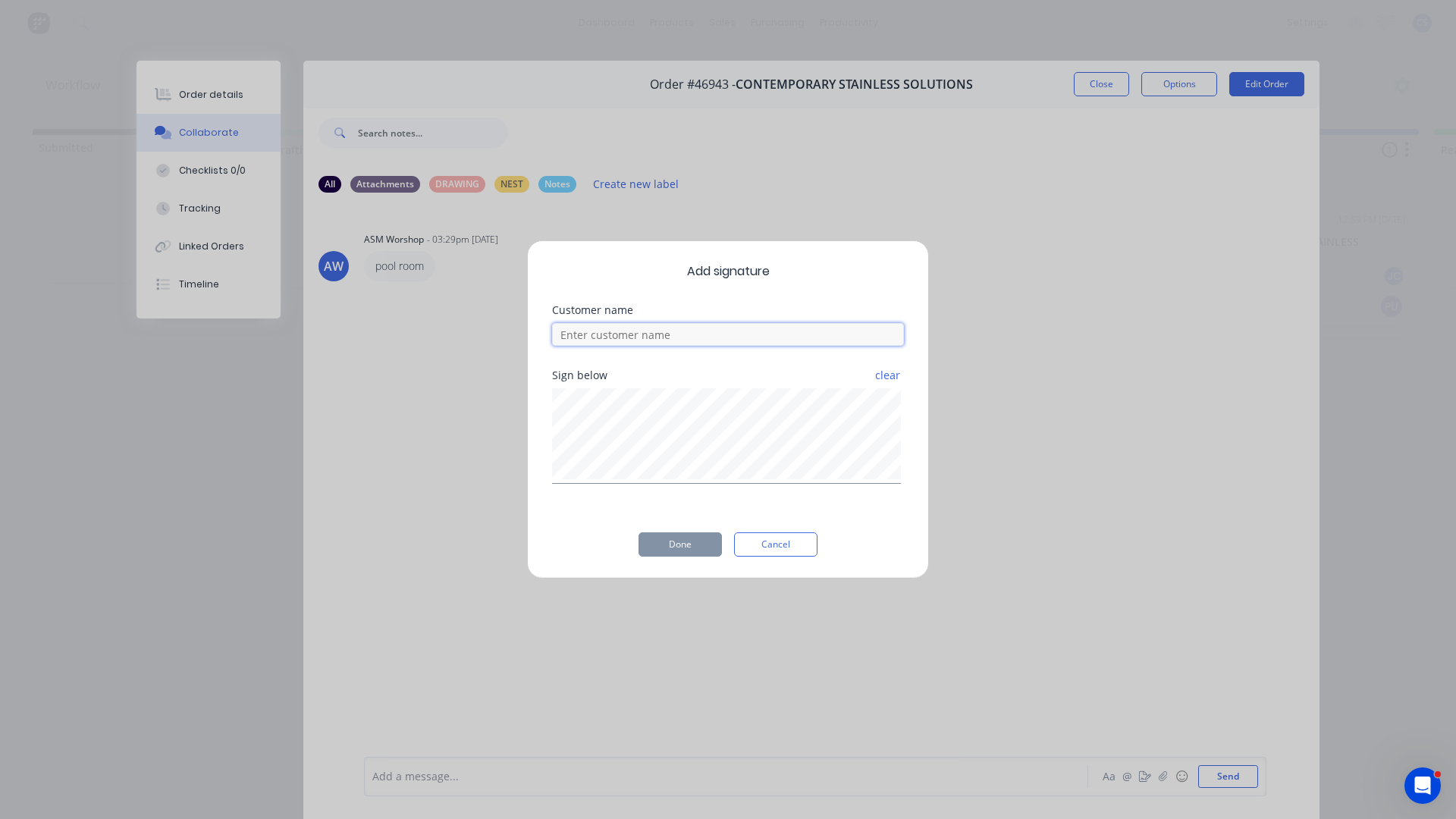
click at [599, 333] on input at bounding box center [728, 334] width 352 height 23
type input "[PERSON_NAME]"
click at [682, 538] on button "Done" at bounding box center [681, 545] width 84 height 24
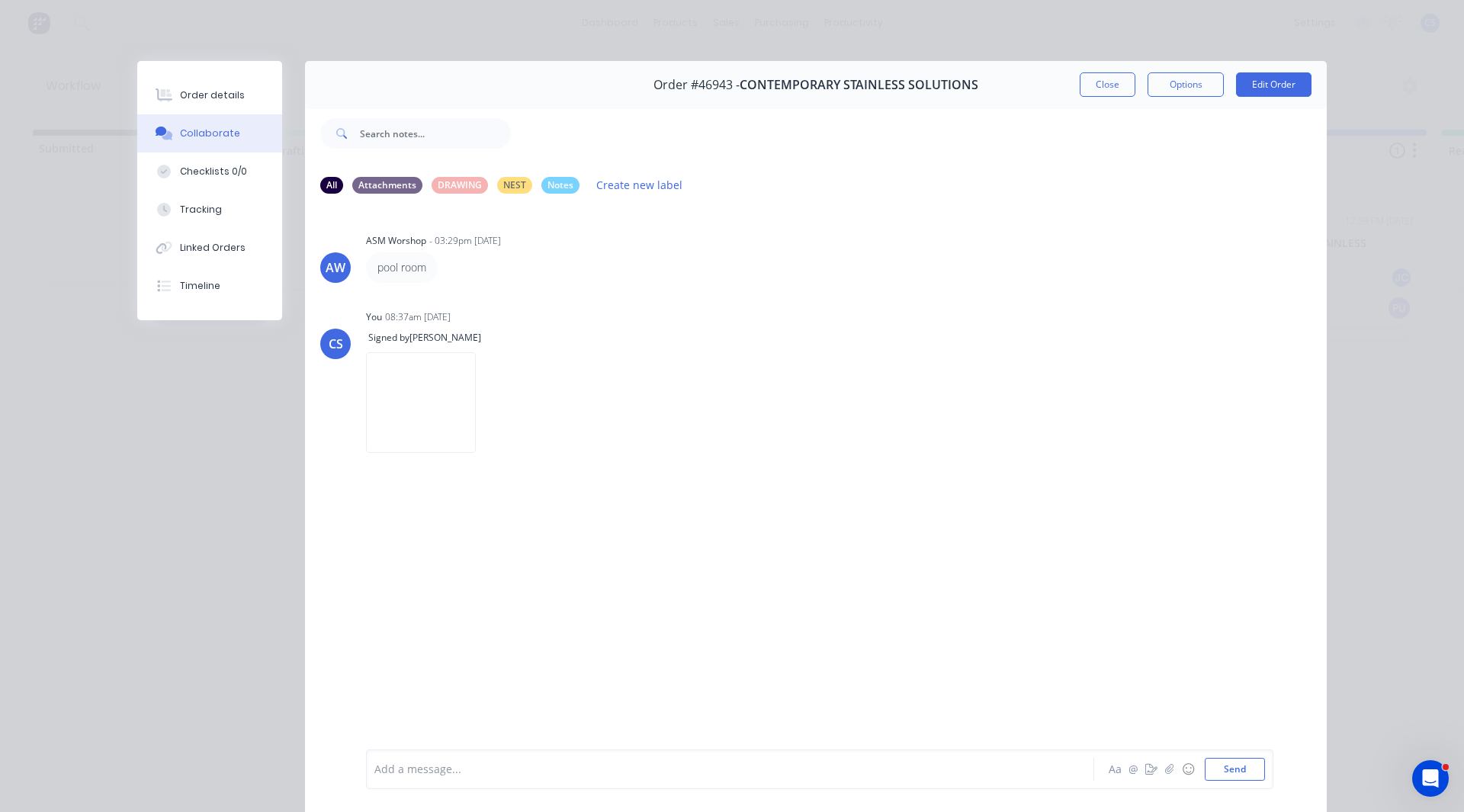
drag, startPoint x: 175, startPoint y: 87, endPoint x: 279, endPoint y: 97, distance: 104.5
click at [175, 87] on button "Order details" at bounding box center [210, 95] width 145 height 38
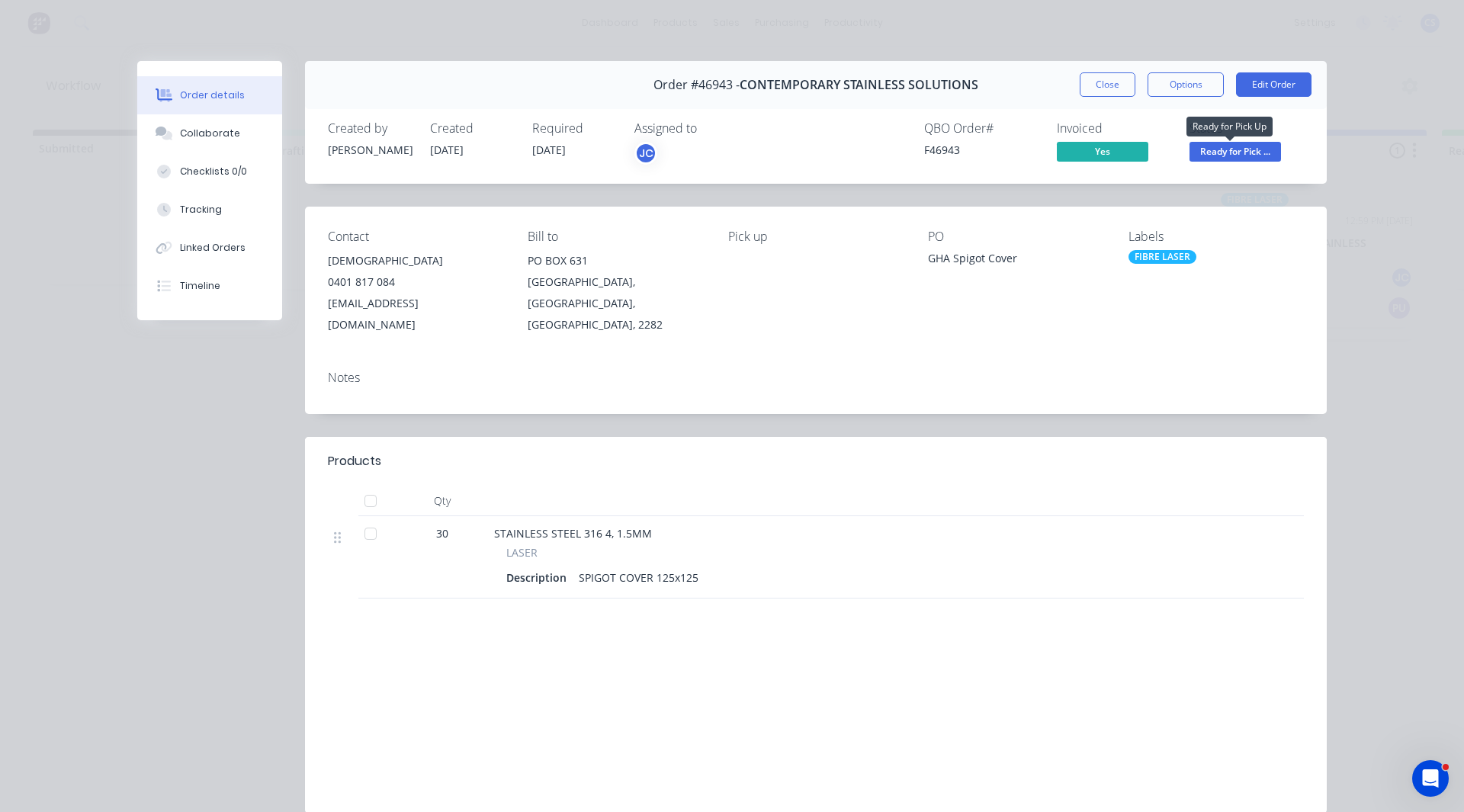
click at [1233, 145] on span "Ready for Pick ..." at bounding box center [1236, 151] width 92 height 19
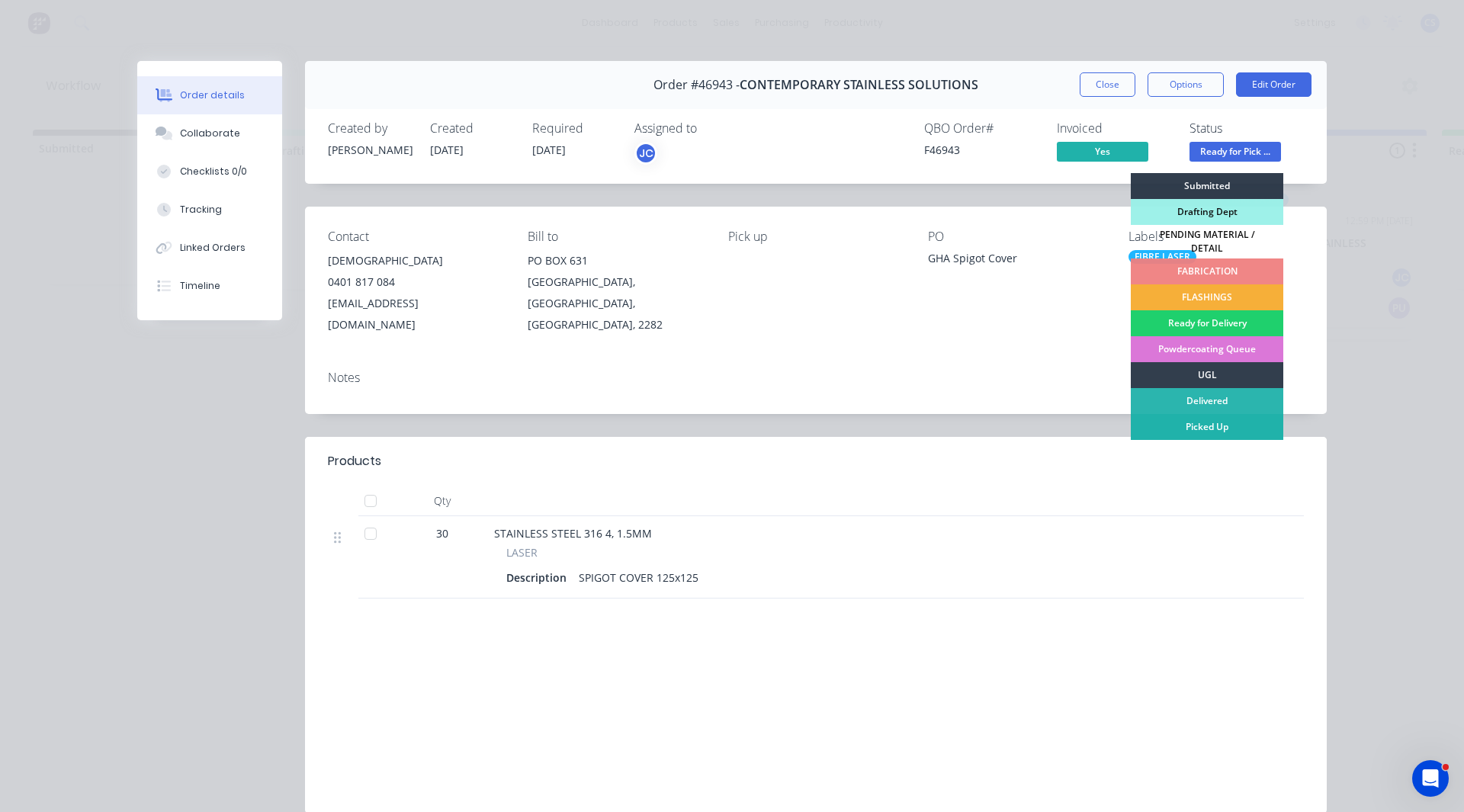
click at [1207, 416] on div "Picked Up" at bounding box center [1208, 427] width 152 height 26
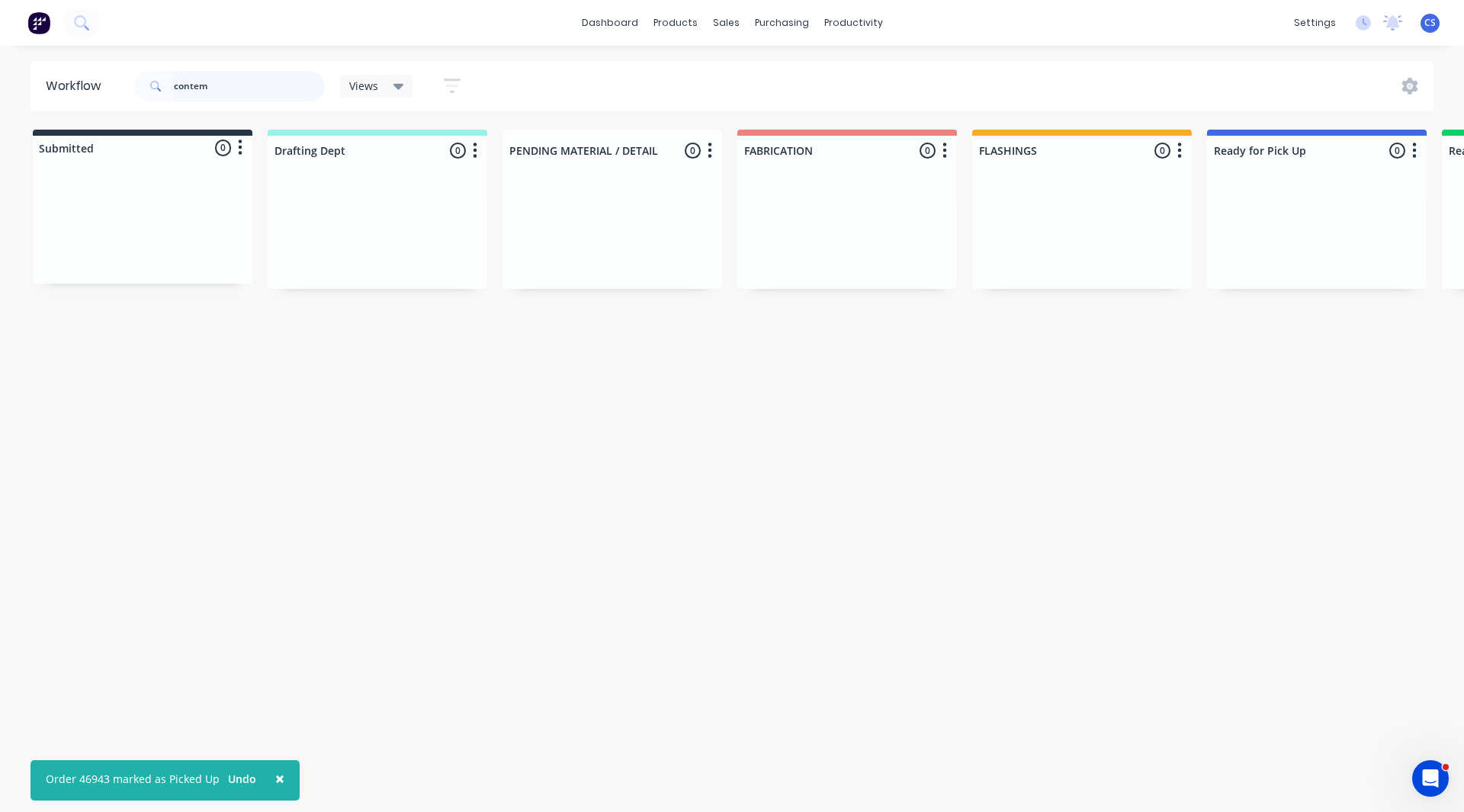
drag, startPoint x: 240, startPoint y: 89, endPoint x: 32, endPoint y: 72, distance: 208.7
click at [32, 72] on header "Workflow contem Views Save new view None (Default) edit [PERSON_NAME] edit Prod…" at bounding box center [732, 86] width 1404 height 50
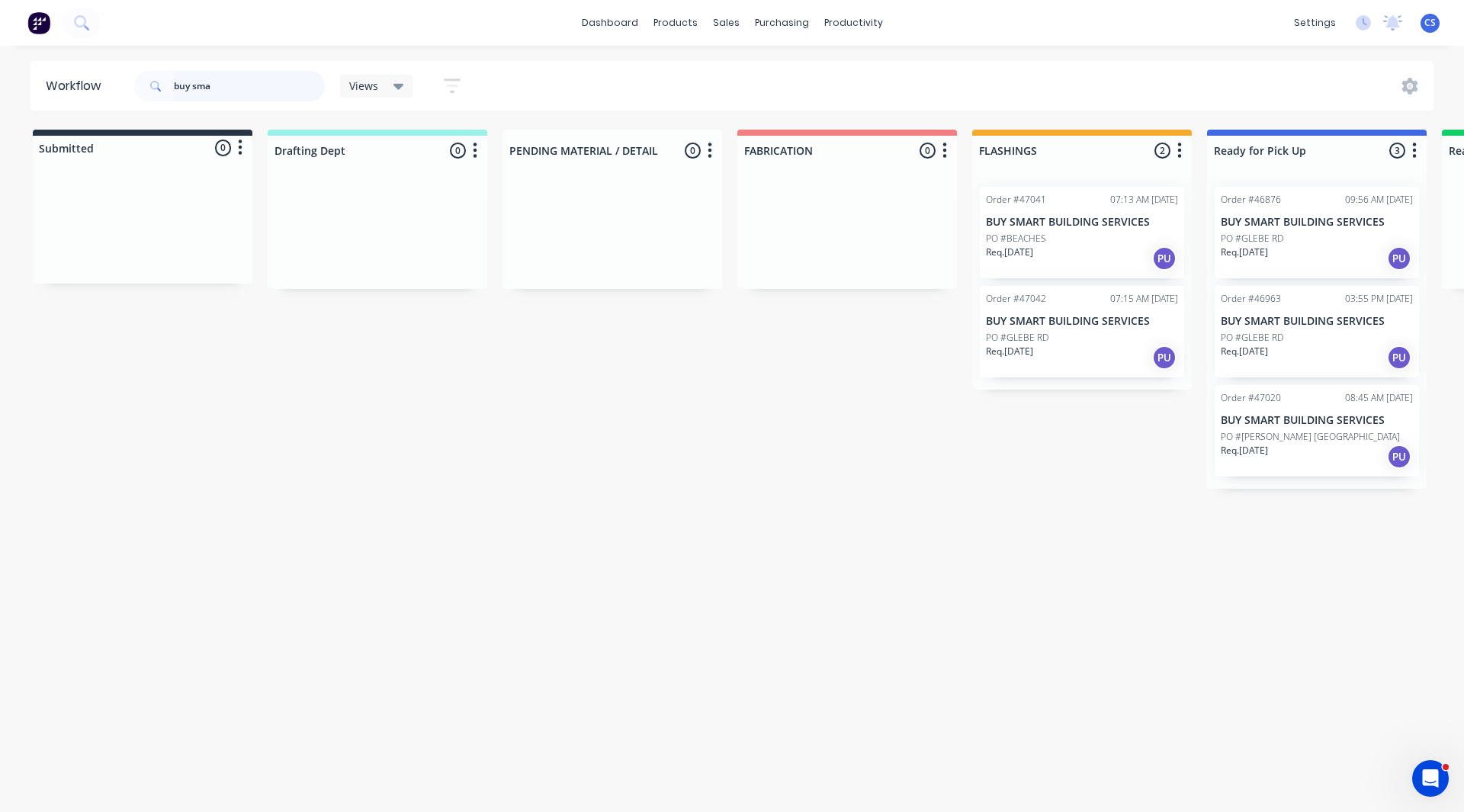
type input "buy sma"
click at [1250, 444] on p "Req. [DATE]" at bounding box center [1244, 451] width 47 height 14
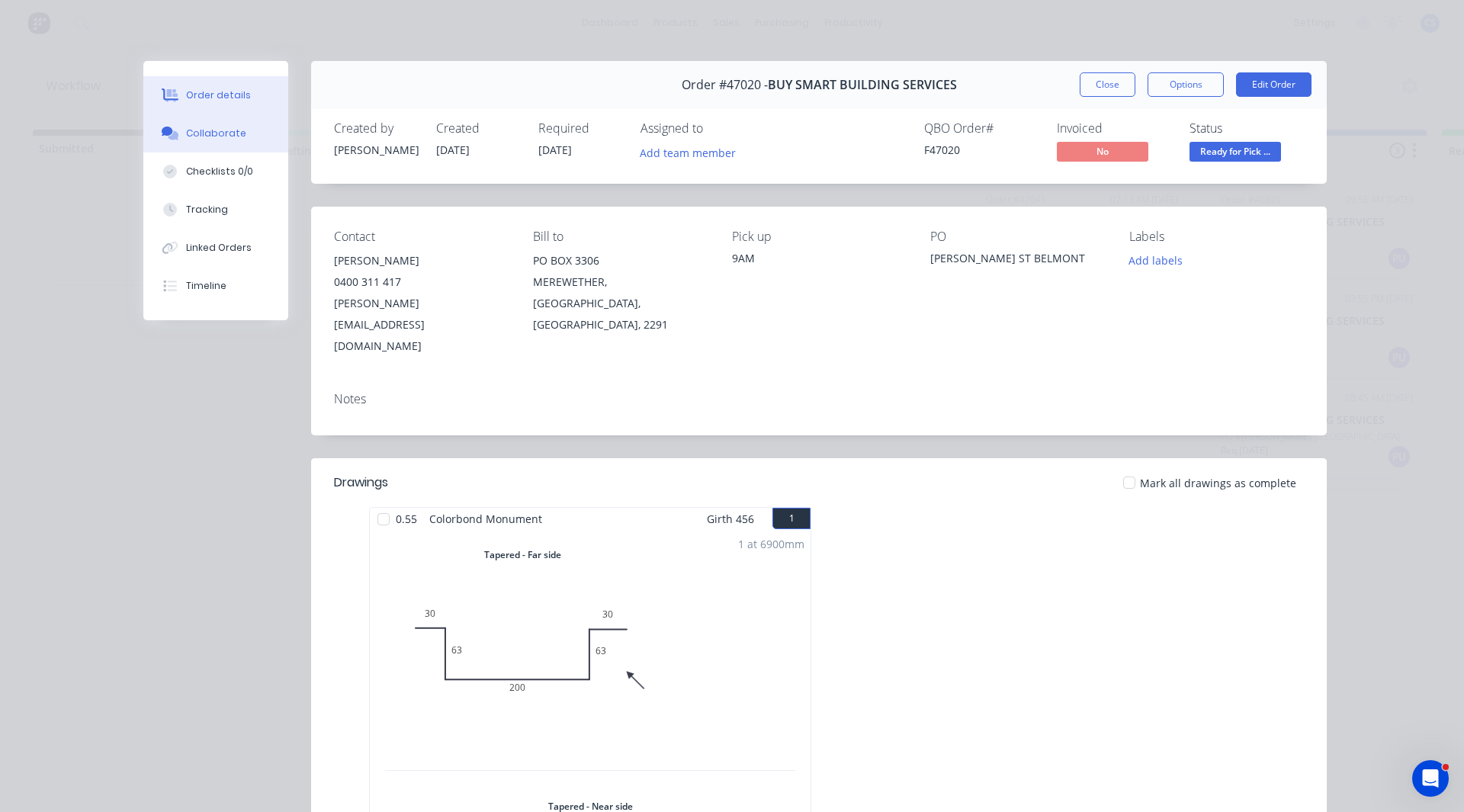
click at [241, 139] on button "Collaborate" at bounding box center [216, 134] width 145 height 38
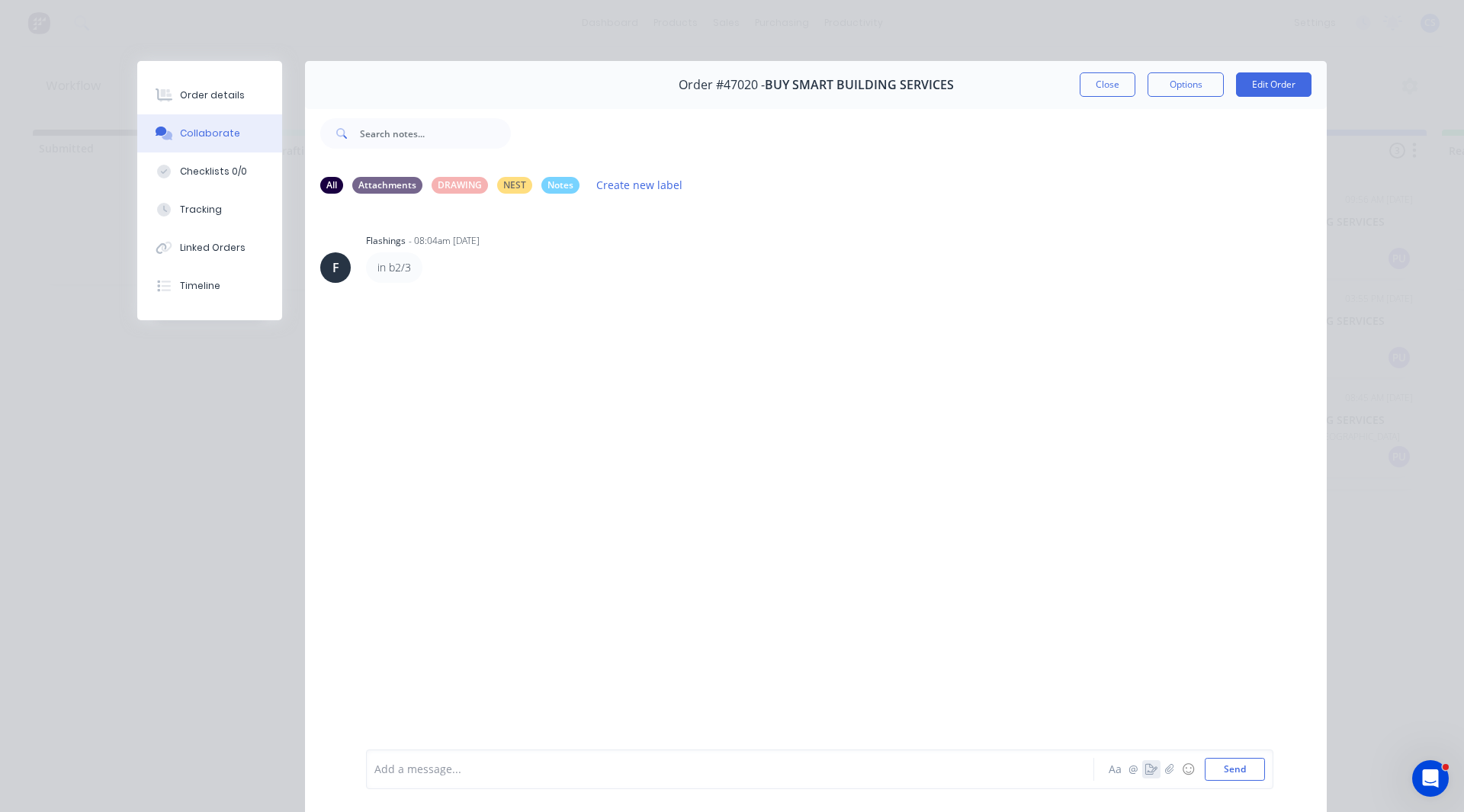
click at [1145, 709] on icon "button" at bounding box center [1152, 769] width 12 height 10
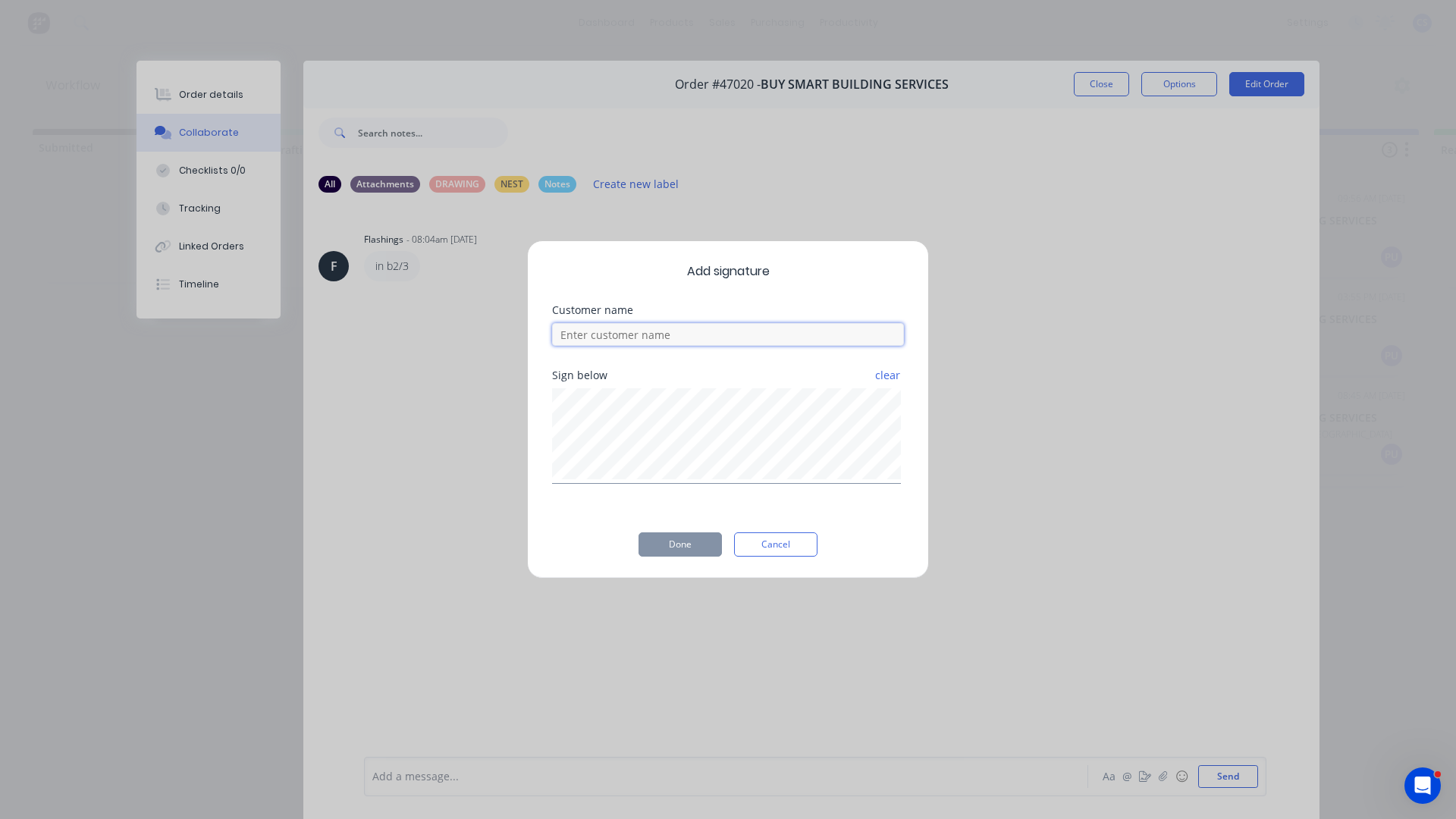
click at [615, 341] on input at bounding box center [728, 334] width 352 height 23
type input "[PERSON_NAME]"
click at [688, 548] on button "Done" at bounding box center [681, 545] width 84 height 24
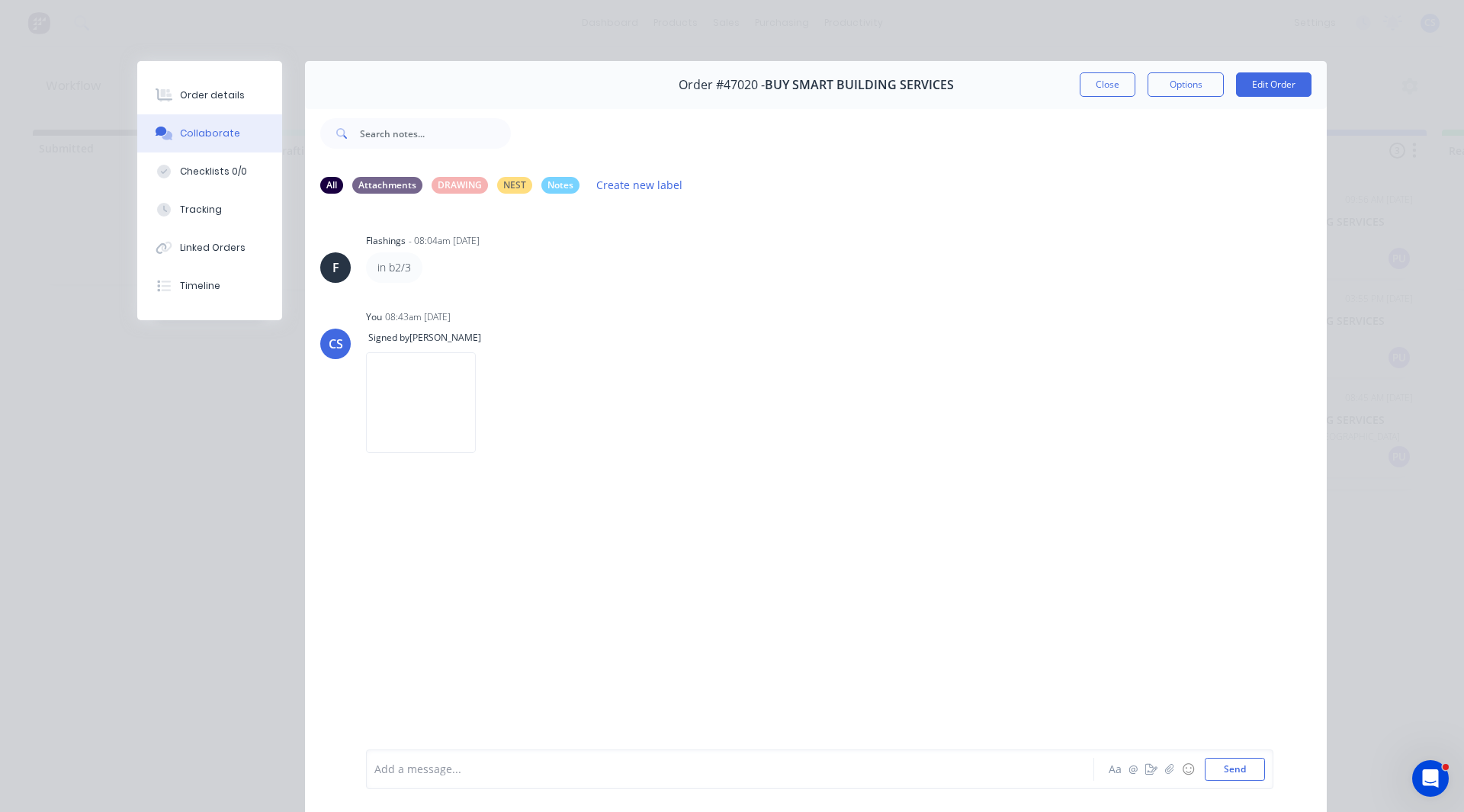
drag, startPoint x: 214, startPoint y: 101, endPoint x: 1034, endPoint y: 71, distance: 820.5
click at [217, 100] on div "Order details" at bounding box center [213, 95] width 65 height 14
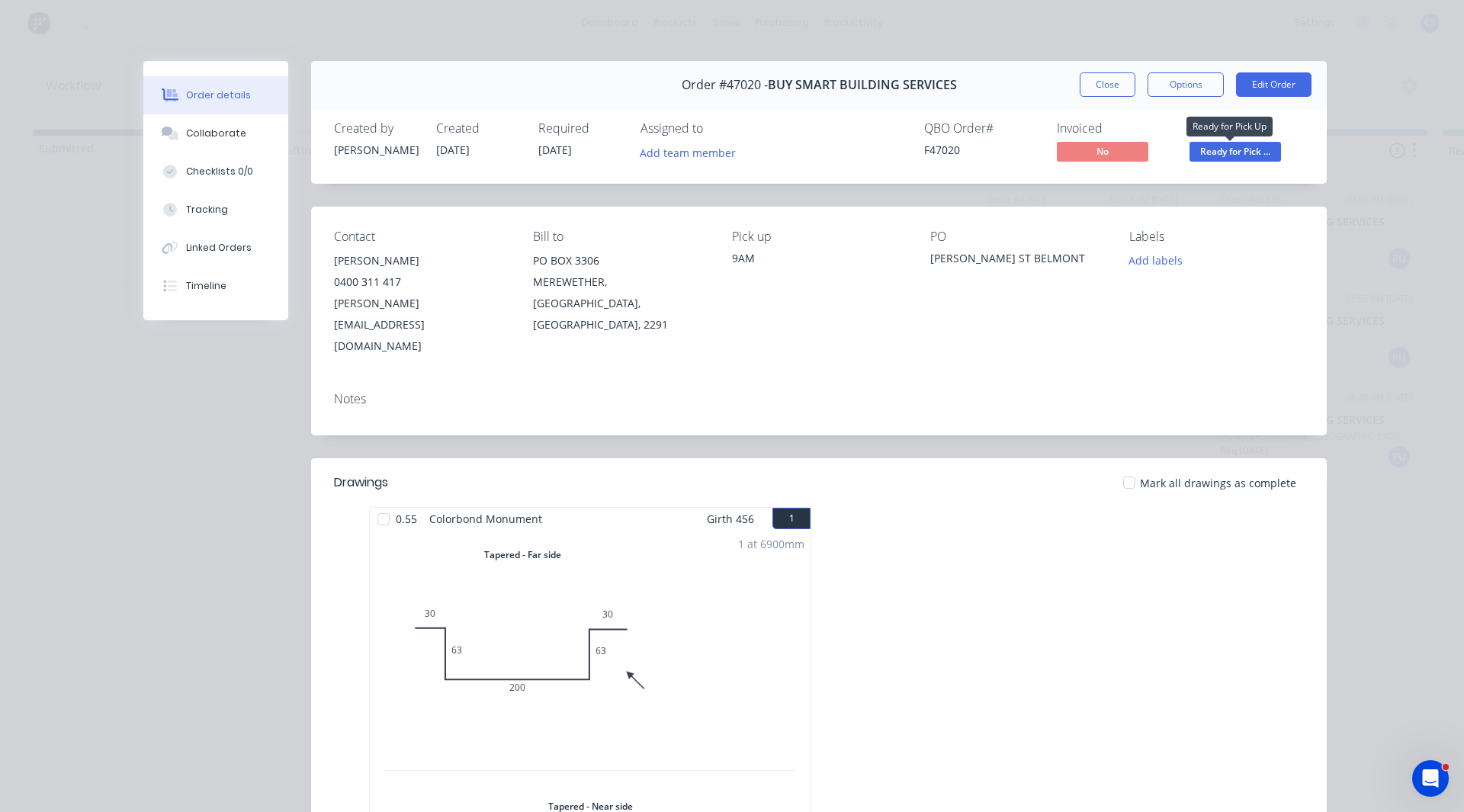
click at [1232, 150] on span "Ready for Pick ..." at bounding box center [1236, 151] width 92 height 19
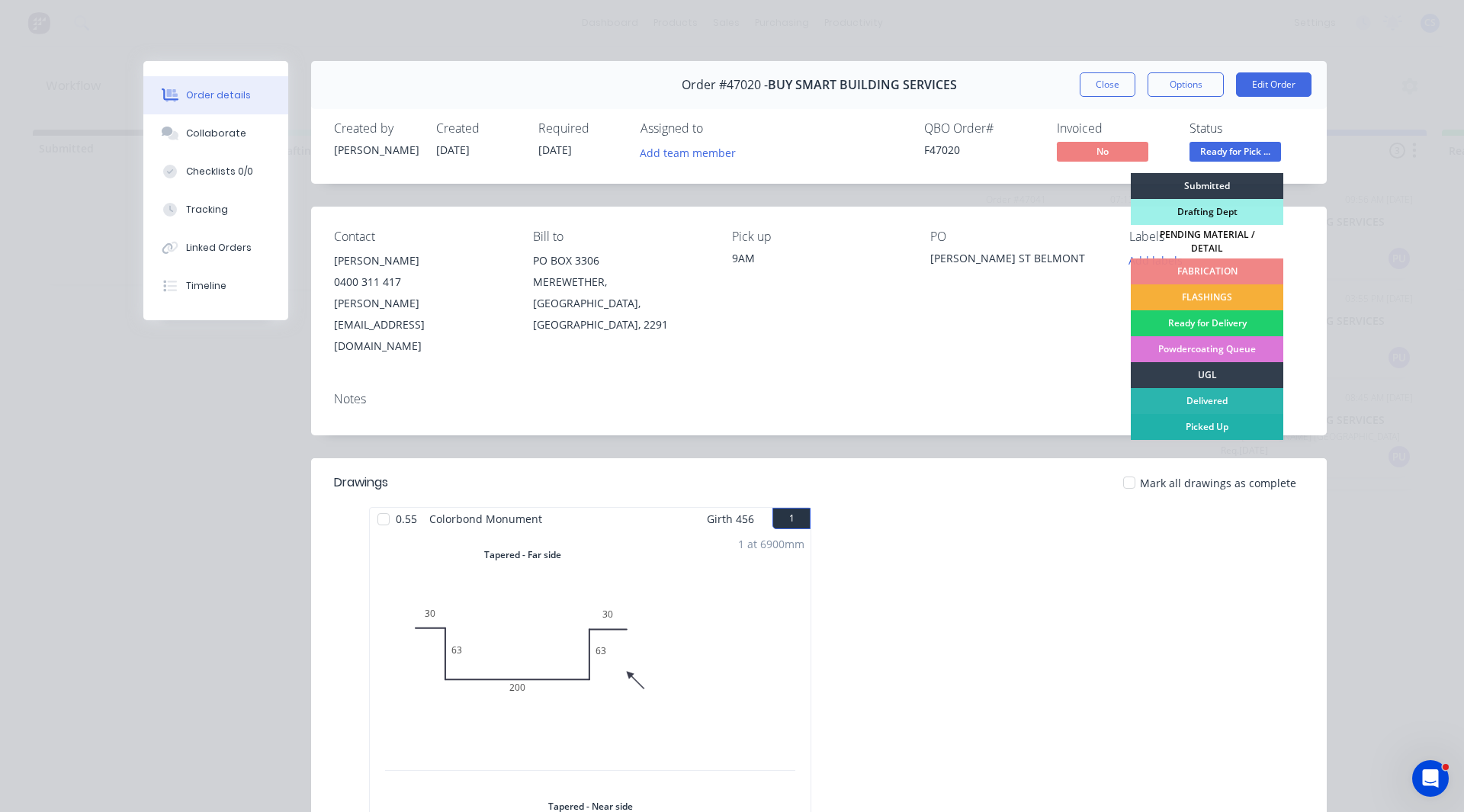
click at [1200, 414] on div "Picked Up" at bounding box center [1208, 427] width 152 height 26
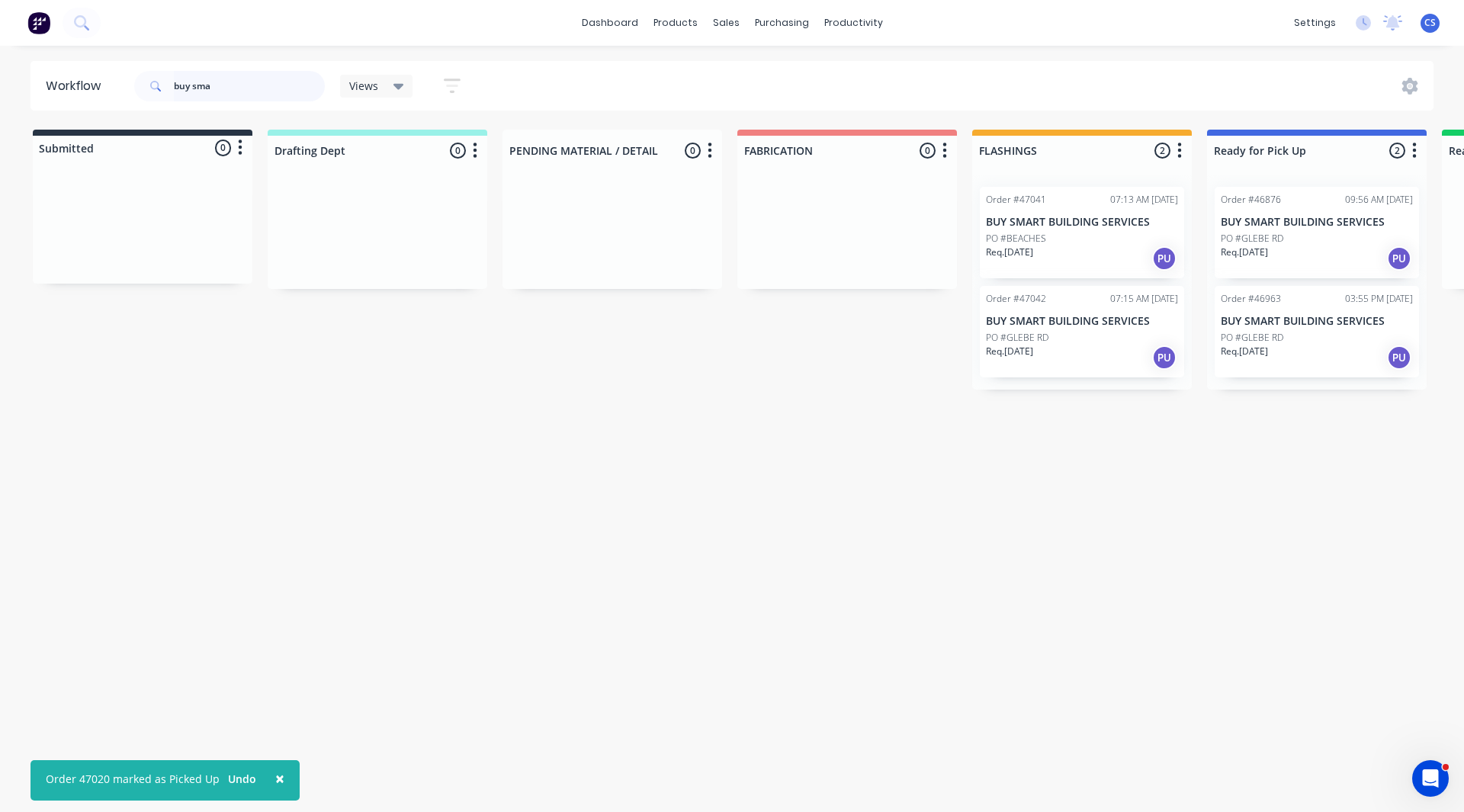
drag, startPoint x: 321, startPoint y: 90, endPoint x: 2, endPoint y: 82, distance: 319.1
click at [2, 82] on div "Workflow buy sma Views Save new view None (Default) edit Nilesh edit Production…" at bounding box center [732, 86] width 1464 height 50
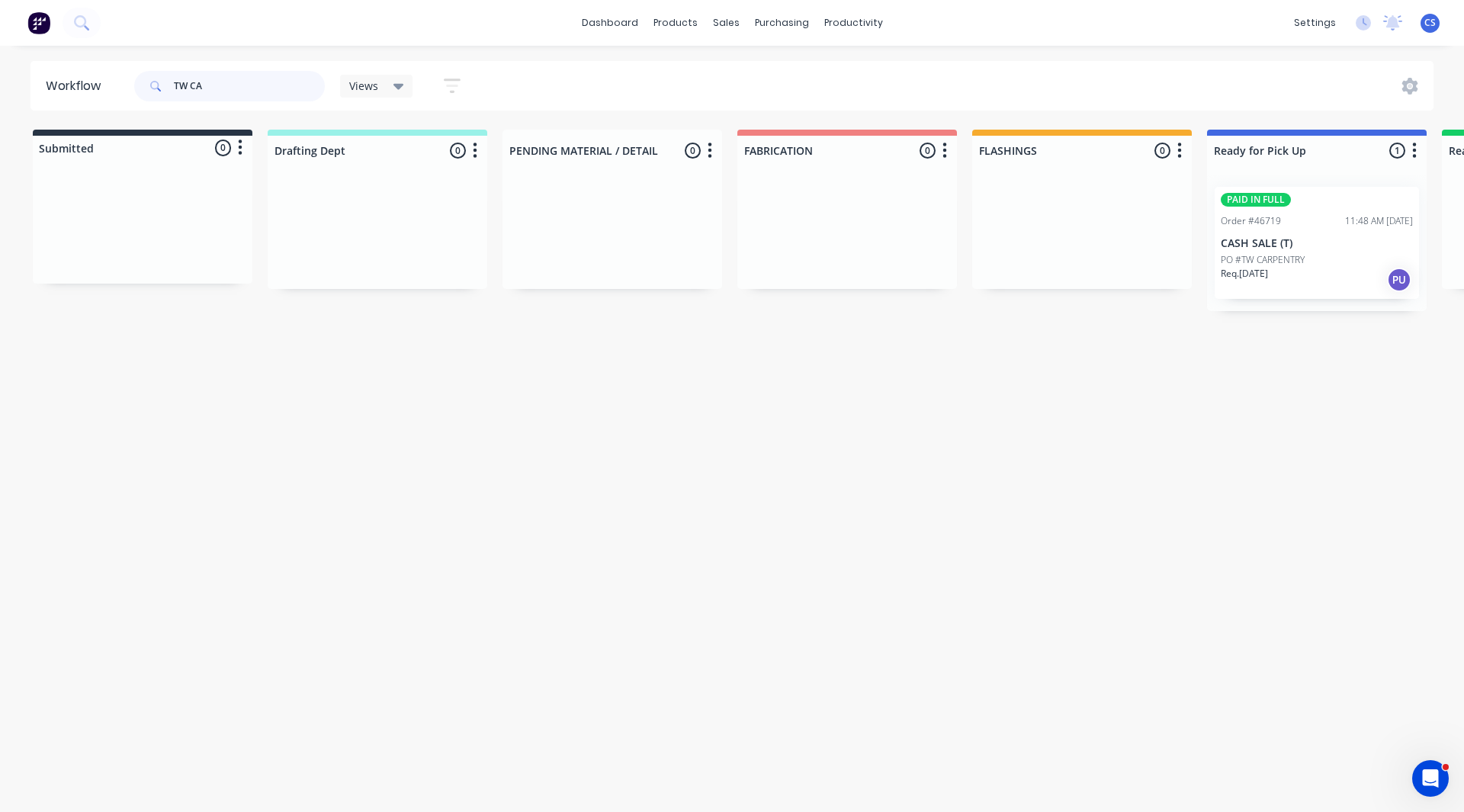
type input "TW CA"
click at [1253, 247] on p "CASH SALE (T)" at bounding box center [1317, 243] width 193 height 13
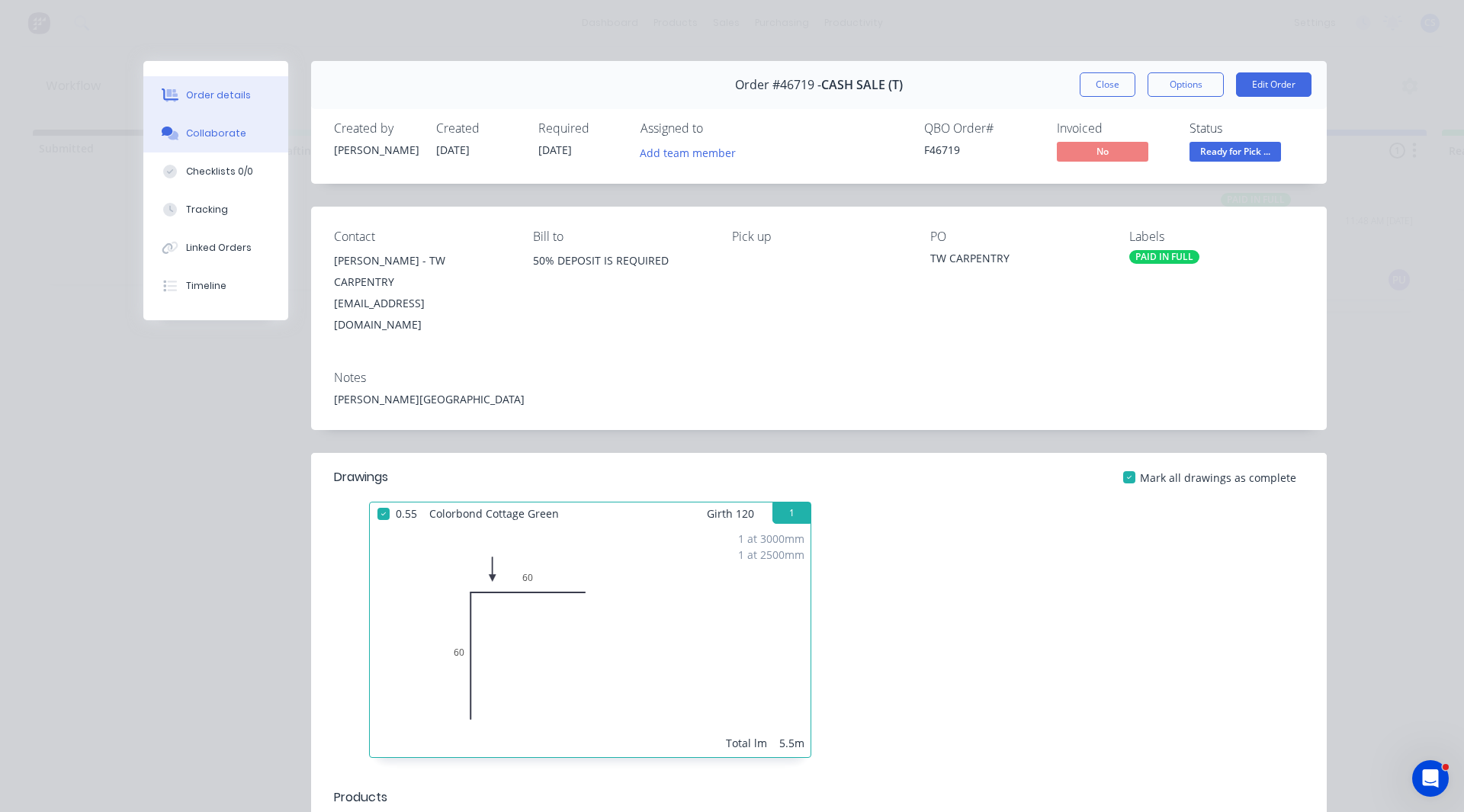
click at [196, 136] on div "Collaborate" at bounding box center [216, 134] width 60 height 14
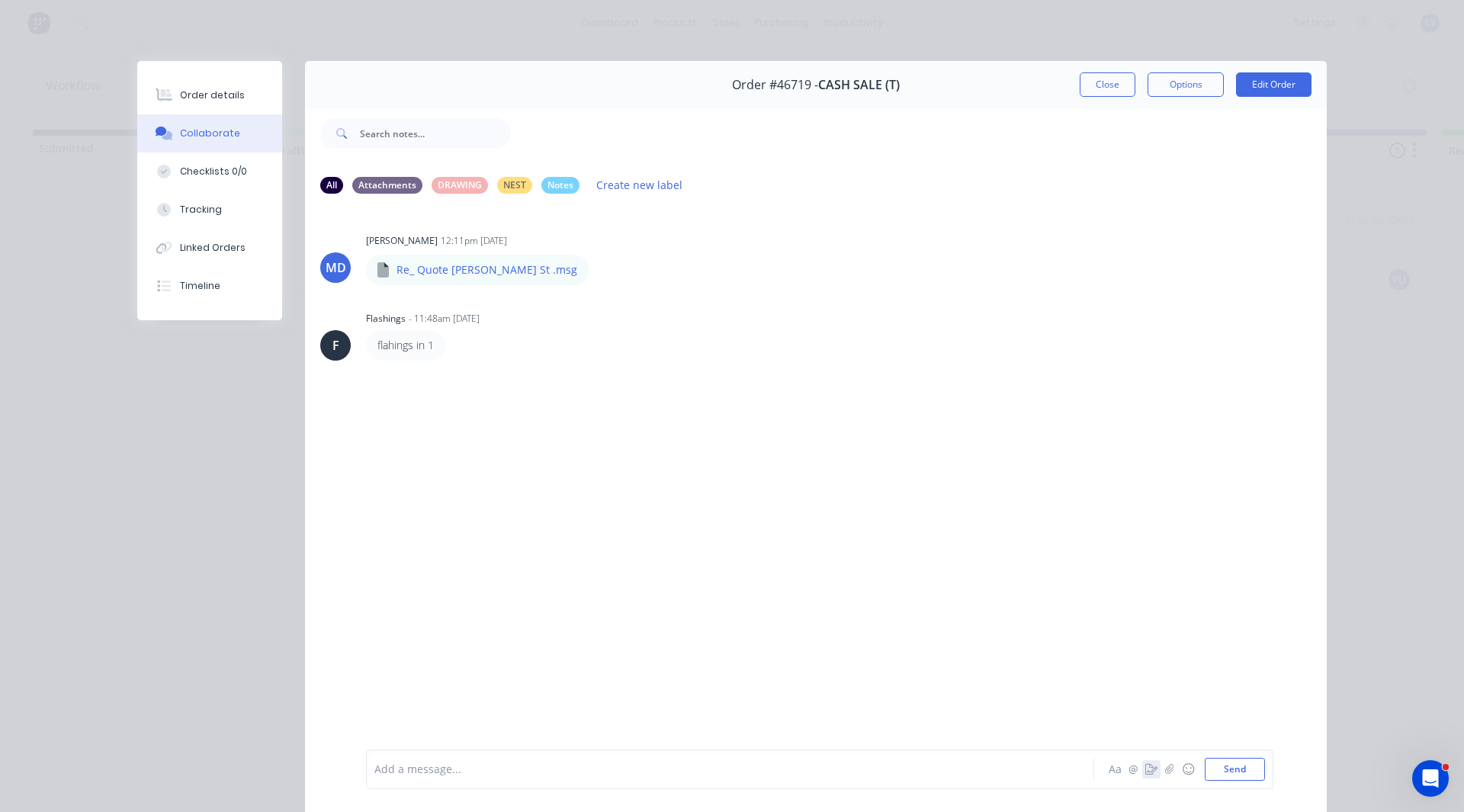
click at [1145, 709] on icon "button" at bounding box center [1152, 769] width 12 height 10
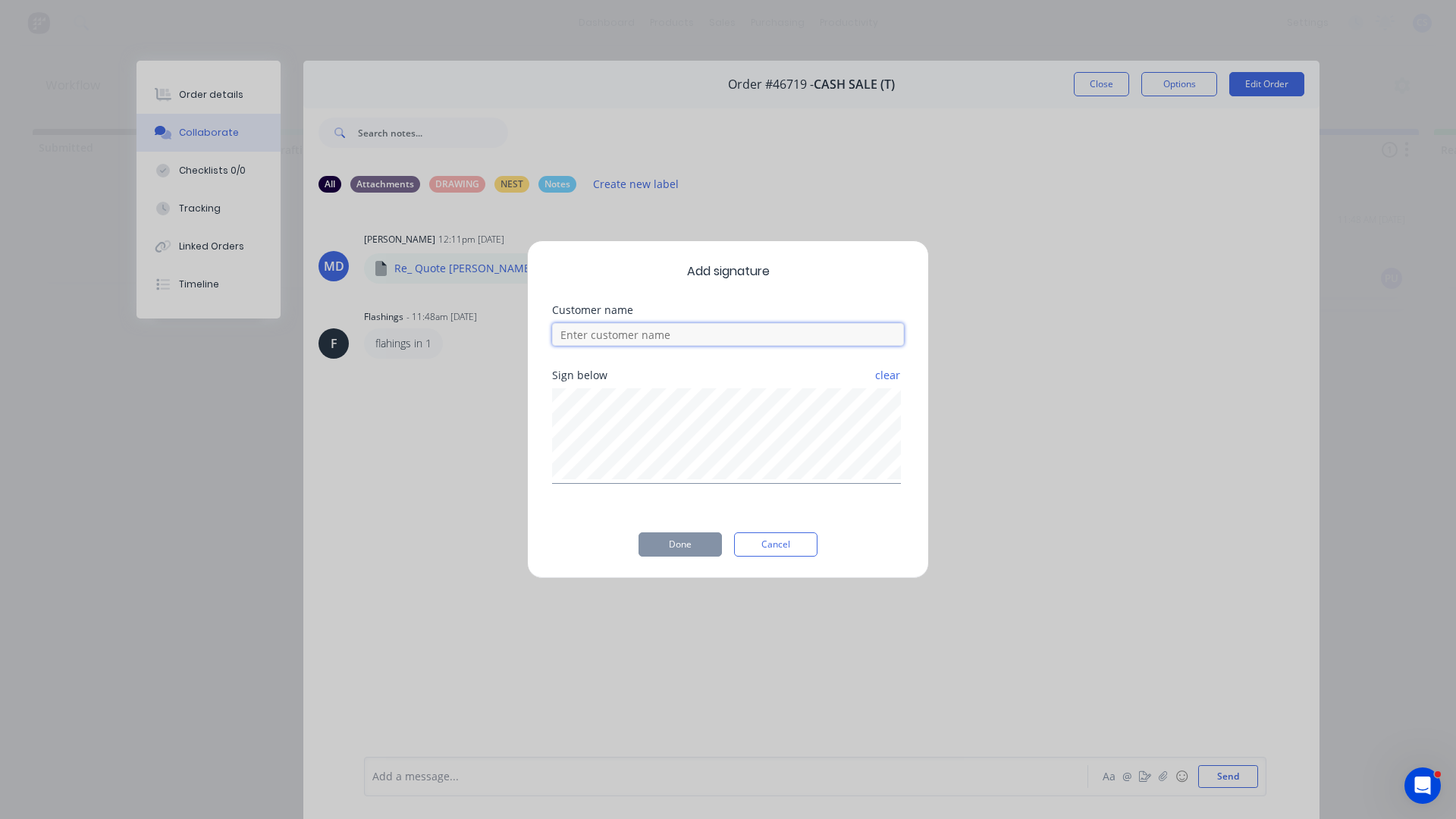
click at [681, 340] on input at bounding box center [728, 334] width 352 height 23
type input "TAZ"
click at [684, 547] on button "Done" at bounding box center [681, 545] width 84 height 24
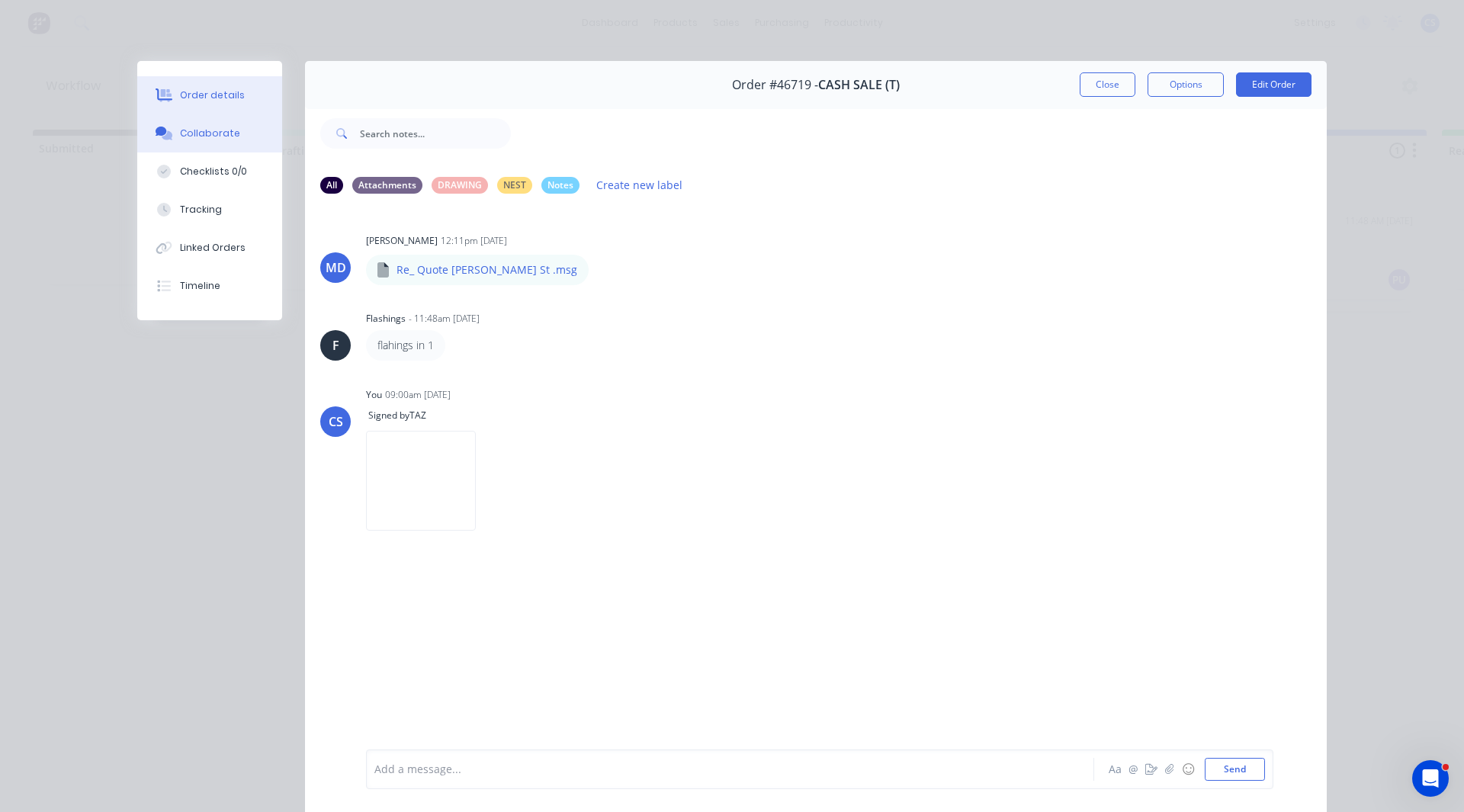
click at [201, 98] on div "Order details" at bounding box center [213, 95] width 65 height 14
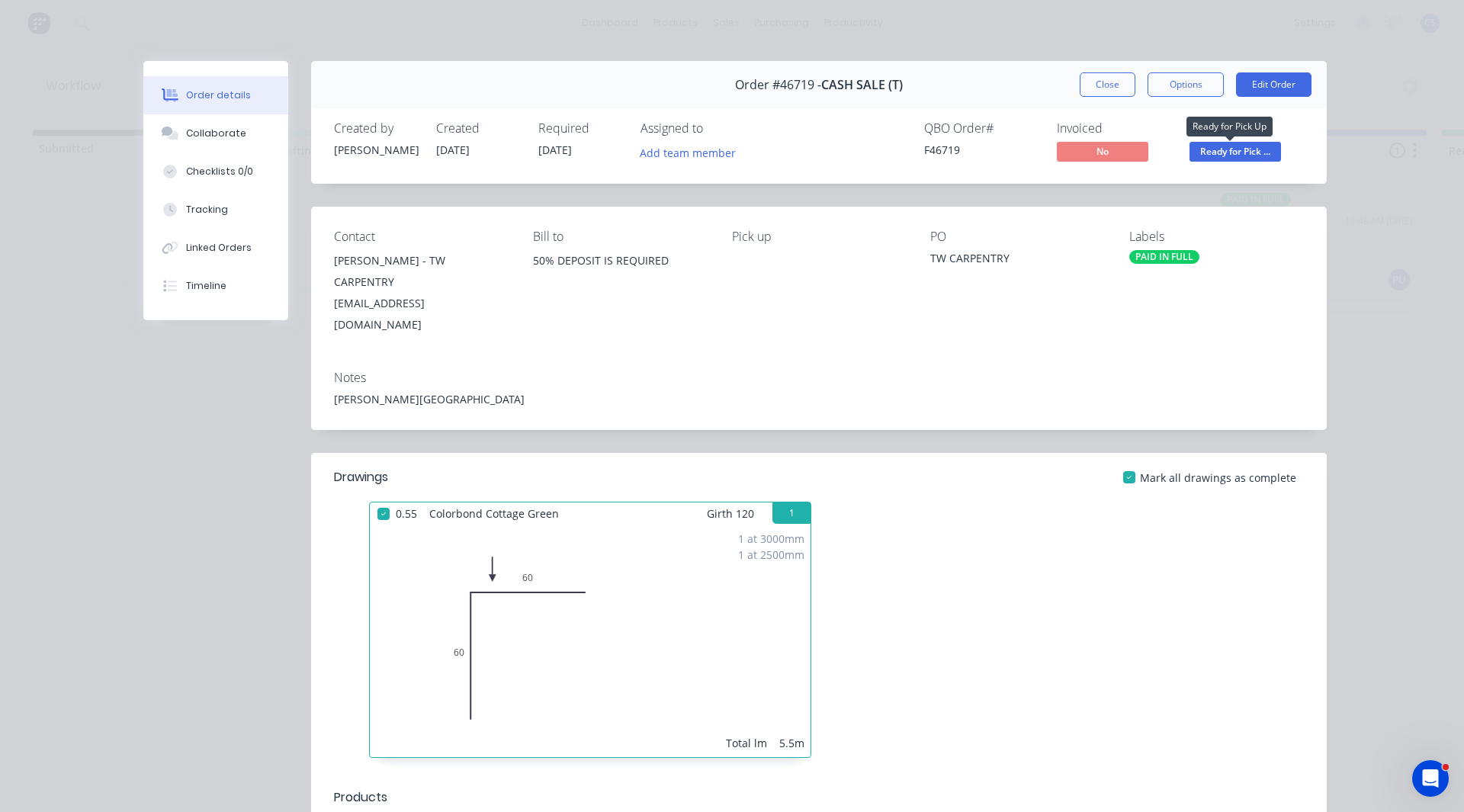
click at [1212, 152] on span "Ready for Pick ..." at bounding box center [1236, 151] width 92 height 19
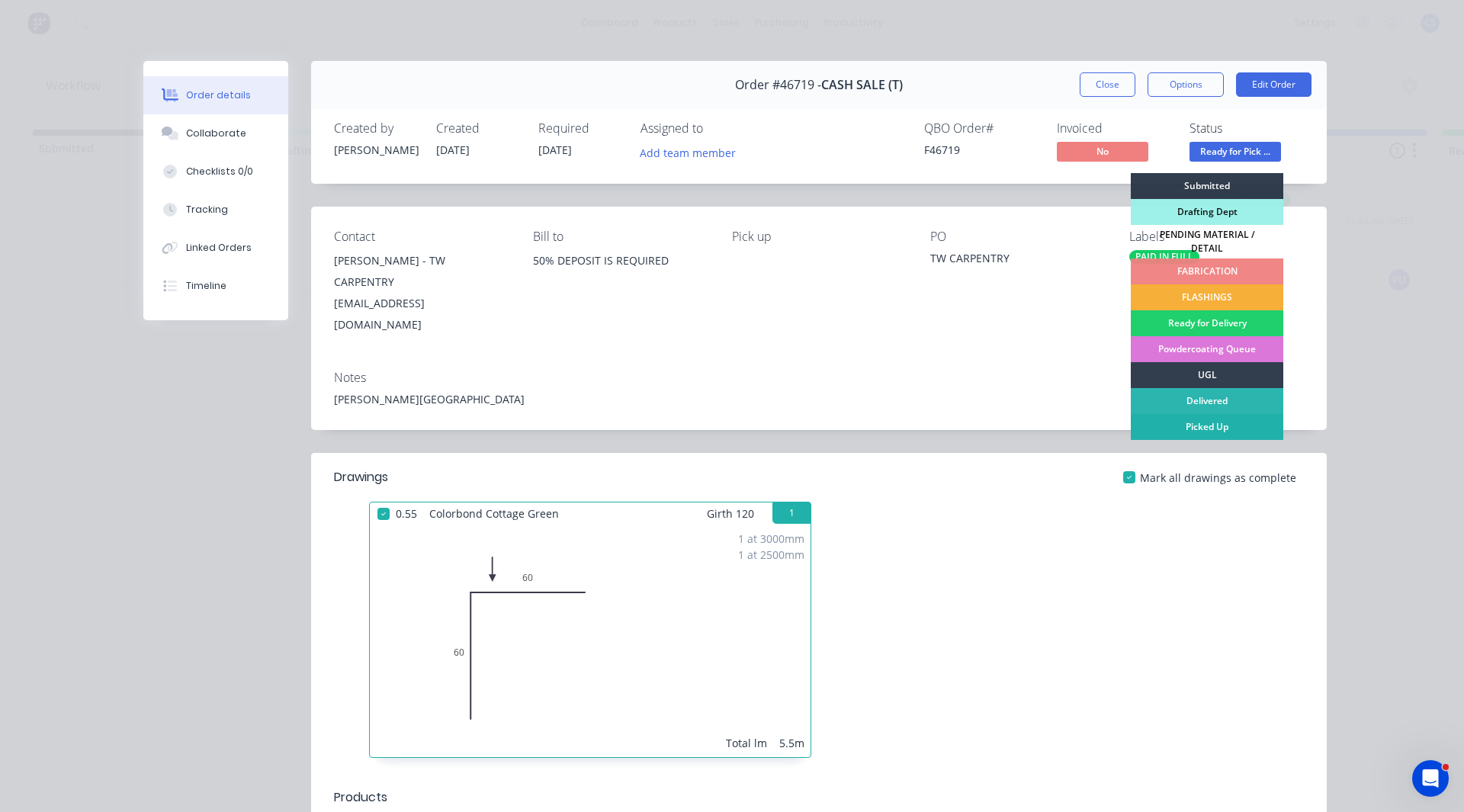
click at [1222, 424] on div "Picked Up" at bounding box center [1208, 427] width 152 height 26
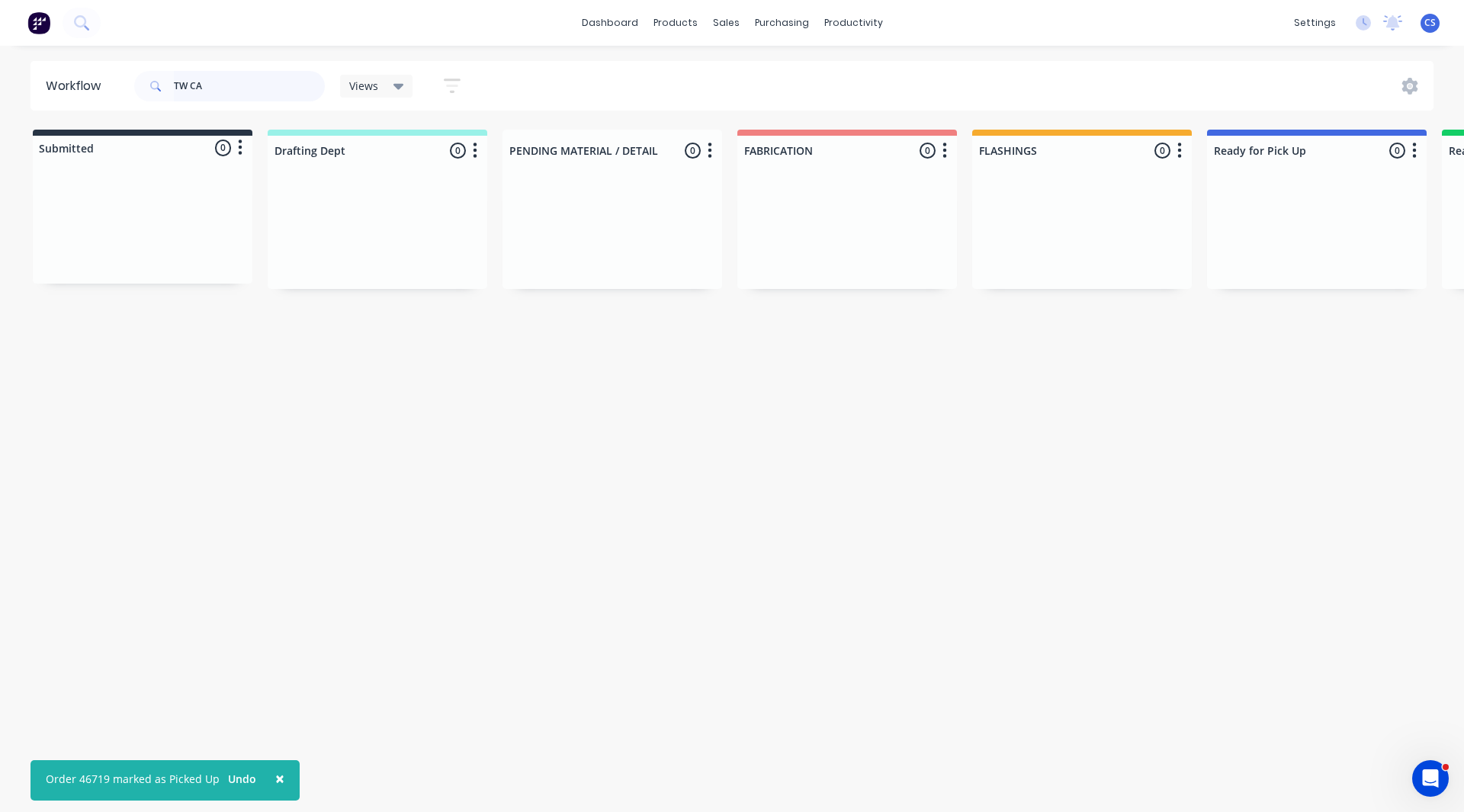
drag, startPoint x: 248, startPoint y: 98, endPoint x: 82, endPoint y: 56, distance: 171.2
click at [90, 73] on header "Workflow TW CA Views Save new view None (Default) edit Nilesh edit Production e…" at bounding box center [732, 86] width 1404 height 50
